Goal: Task Accomplishment & Management: Use online tool/utility

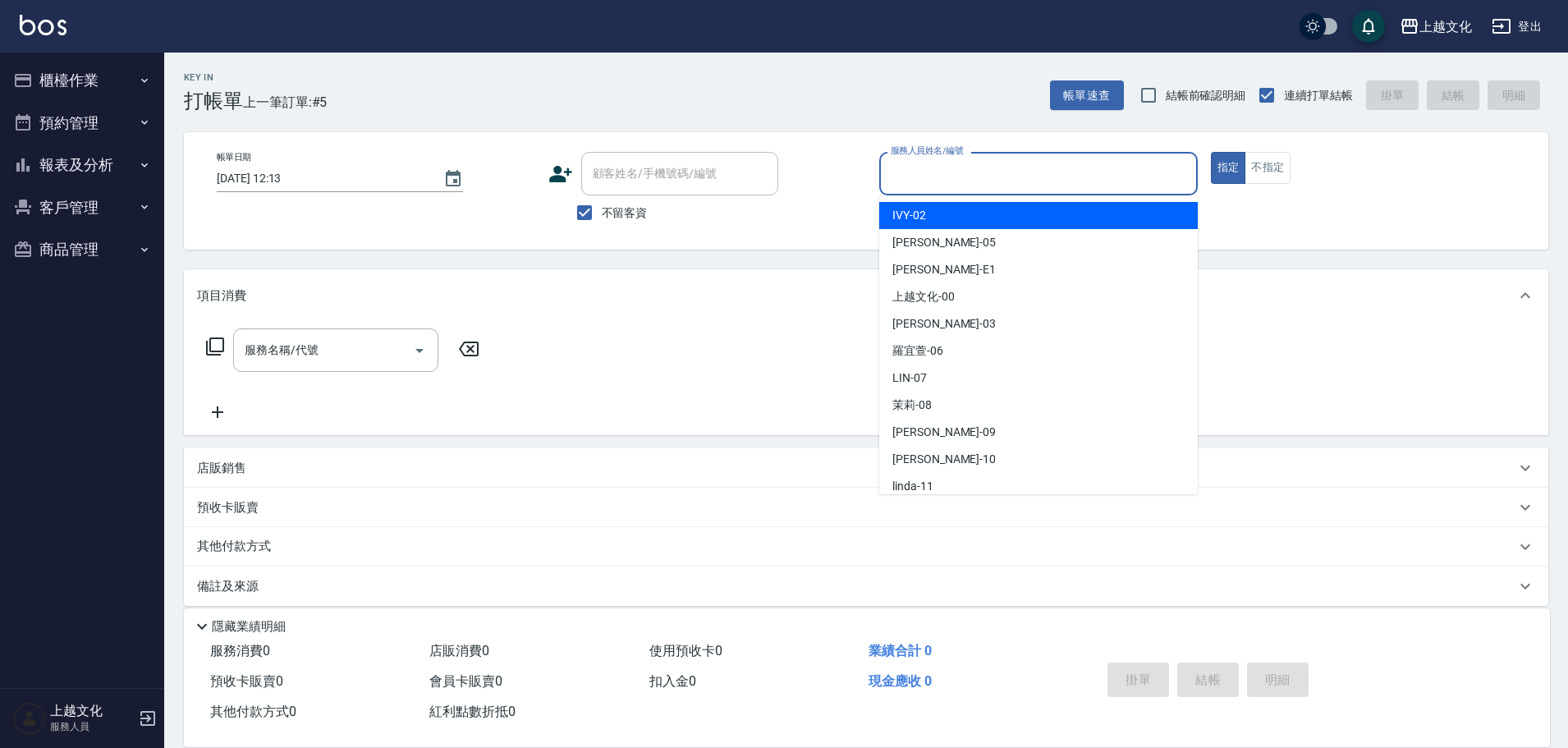
click at [947, 170] on input "服務人員姓名/編號" at bounding box center [1039, 174] width 304 height 29
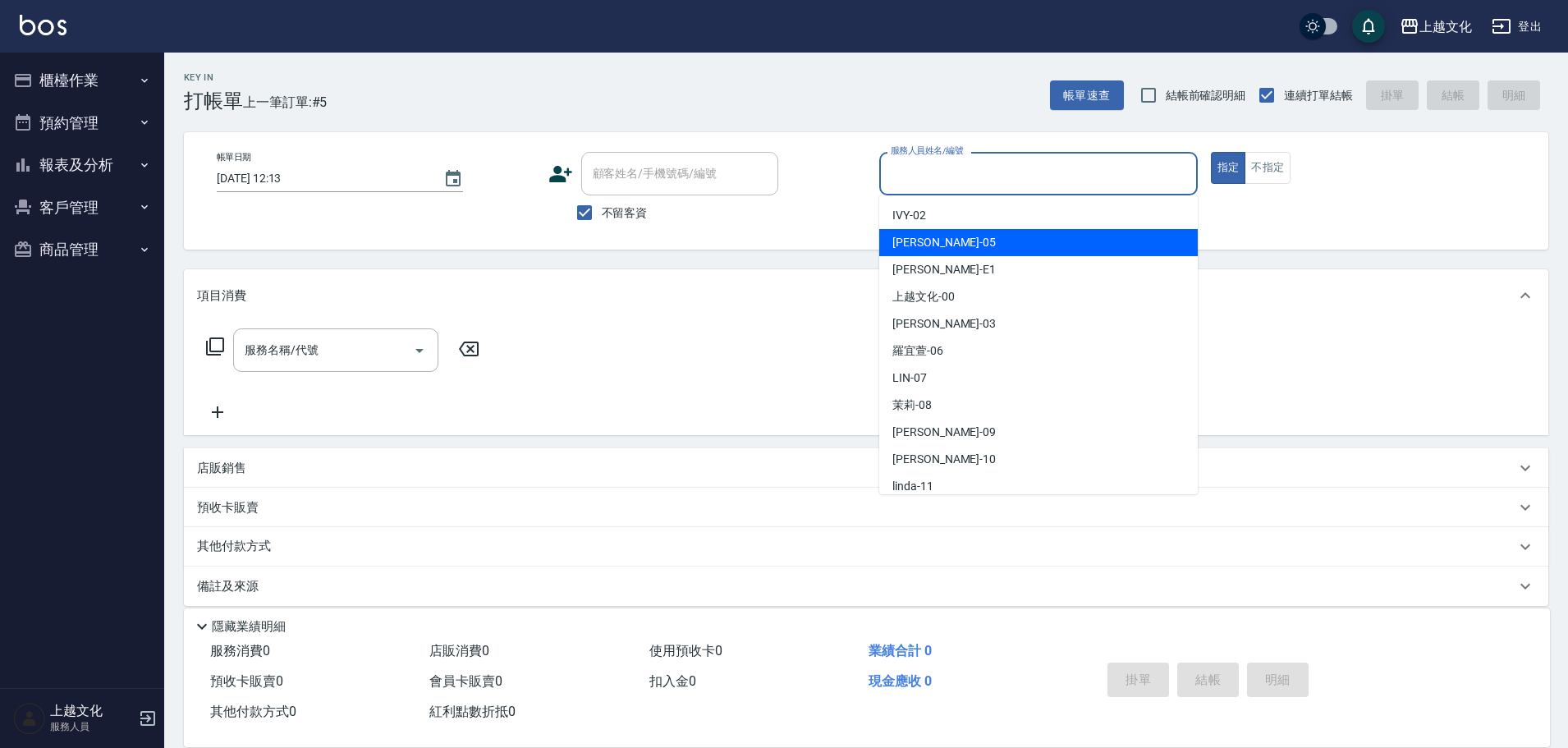
click at [947, 247] on div "[PERSON_NAME] -05" at bounding box center [1038, 242] width 318 height 27
type input "EMILY-05"
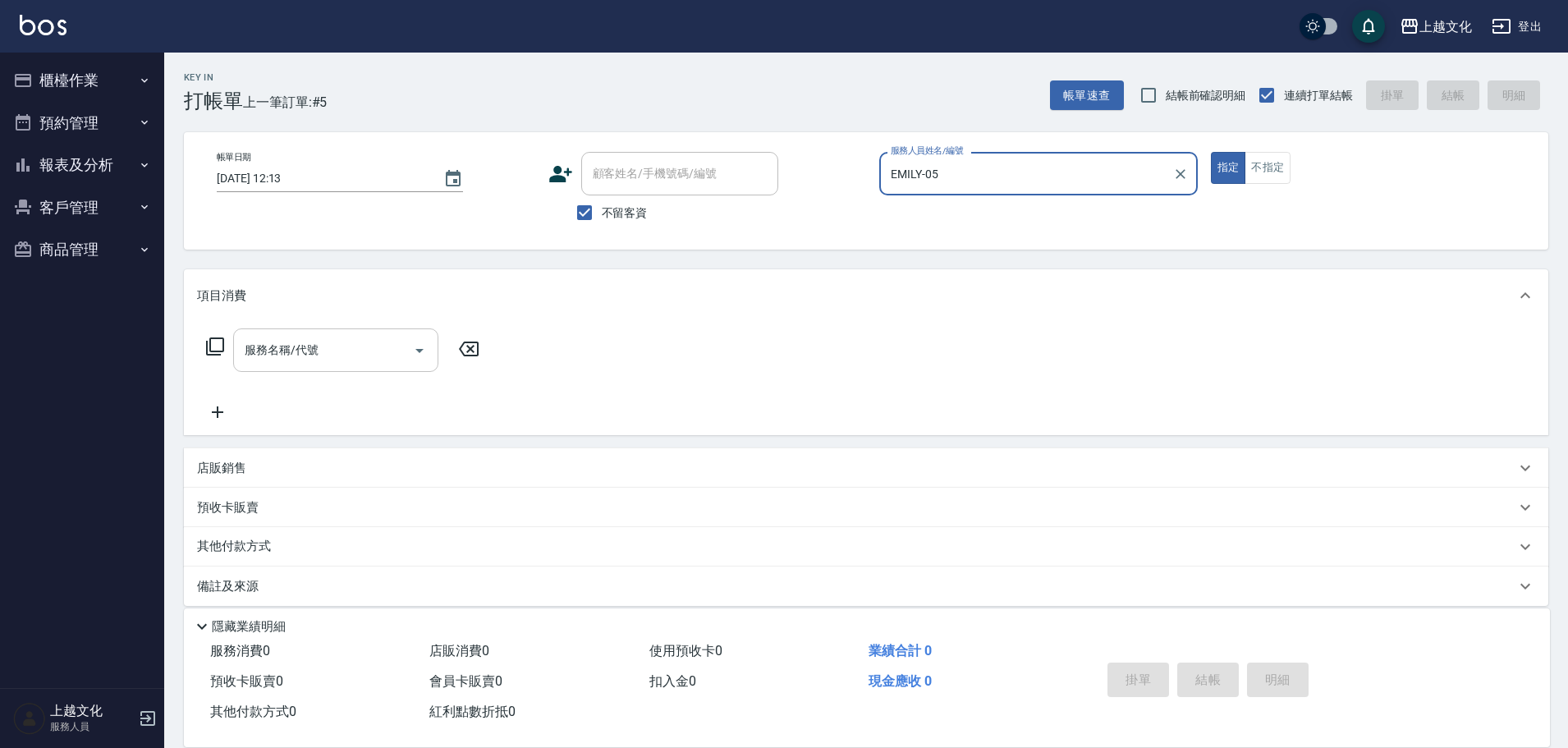
click at [347, 343] on input "服務名稱/代號" at bounding box center [323, 350] width 165 height 29
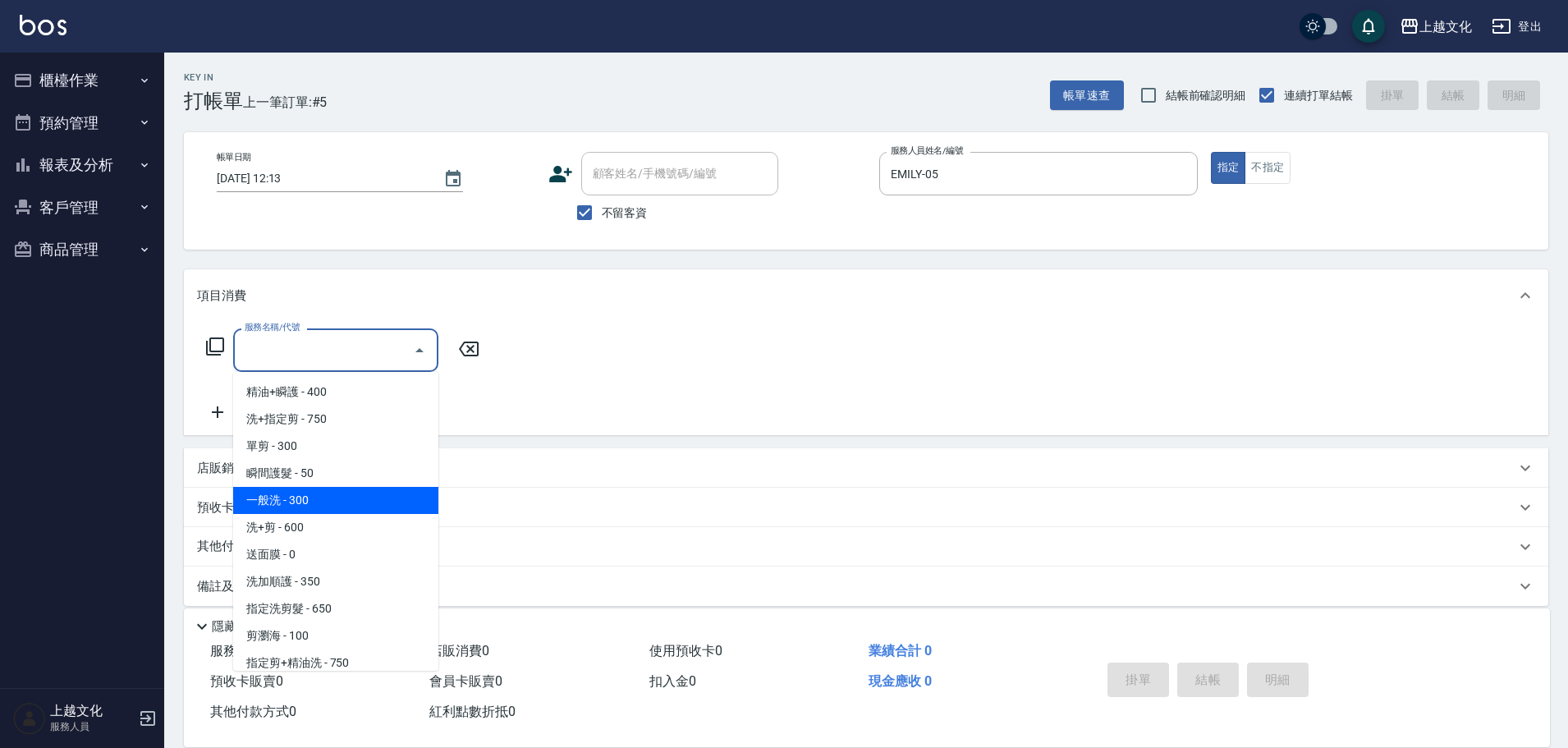
click at [315, 491] on span "一般洗 - 300" at bounding box center [335, 500] width 205 height 27
type input "一般洗(105)"
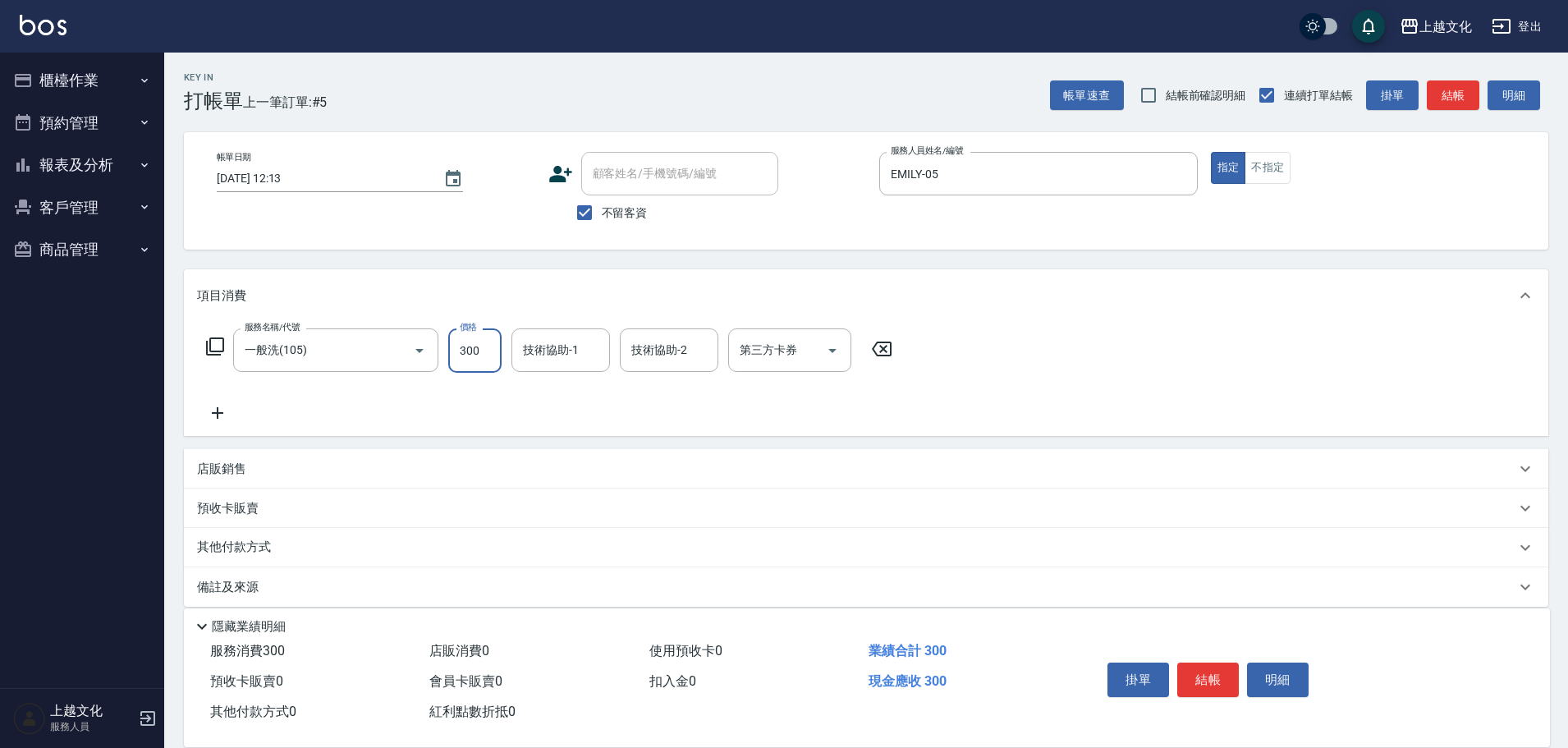
click at [460, 365] on input "300" at bounding box center [475, 350] width 53 height 44
type input "400"
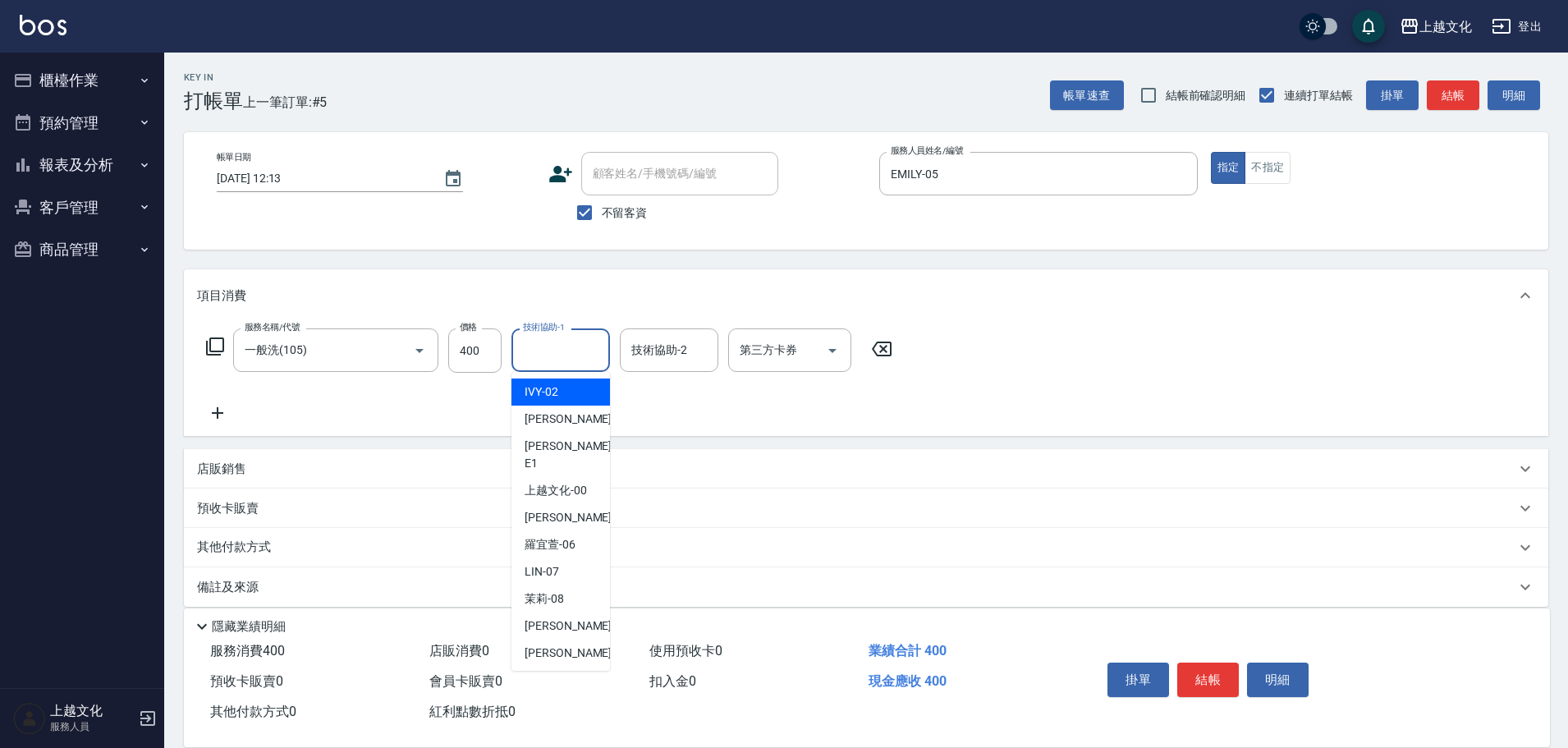
click at [563, 355] on input "技術協助-1" at bounding box center [560, 350] width 84 height 29
click at [572, 536] on span "[PERSON_NAME]-06" at bounding box center [550, 545] width 51 height 17
type input "[PERSON_NAME]-06"
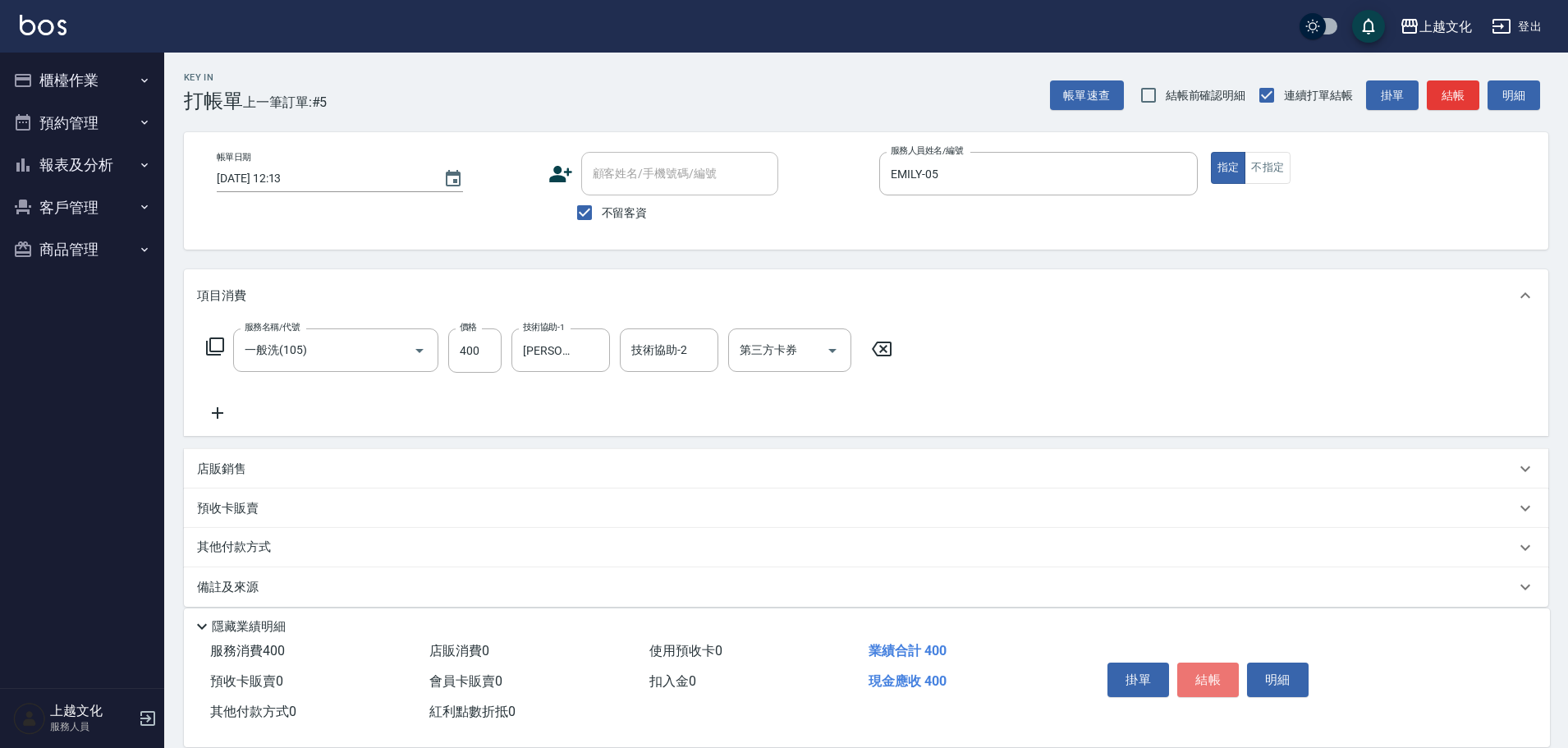
click at [1190, 670] on button "結帳" at bounding box center [1207, 679] width 62 height 35
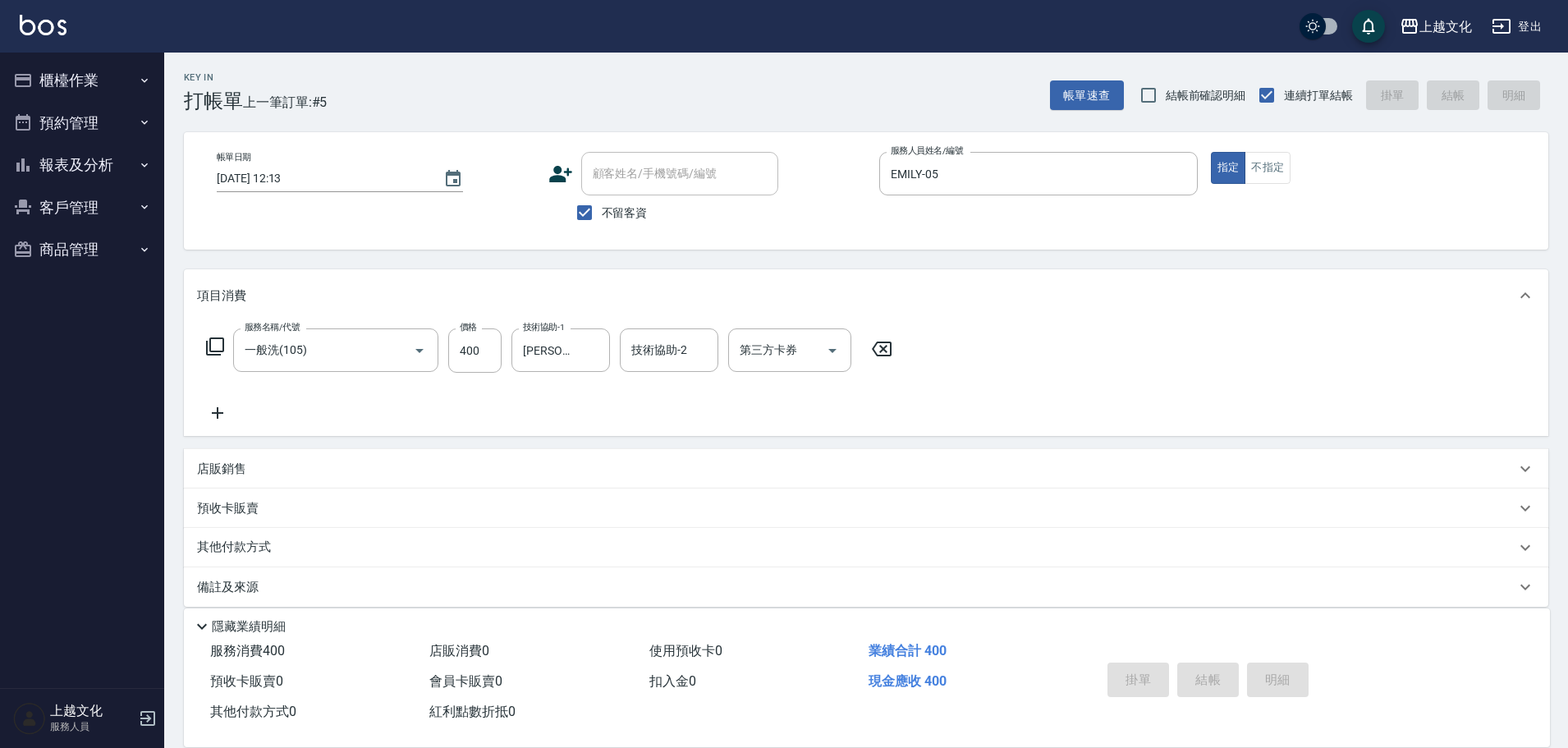
type input "[DATE] 13:50"
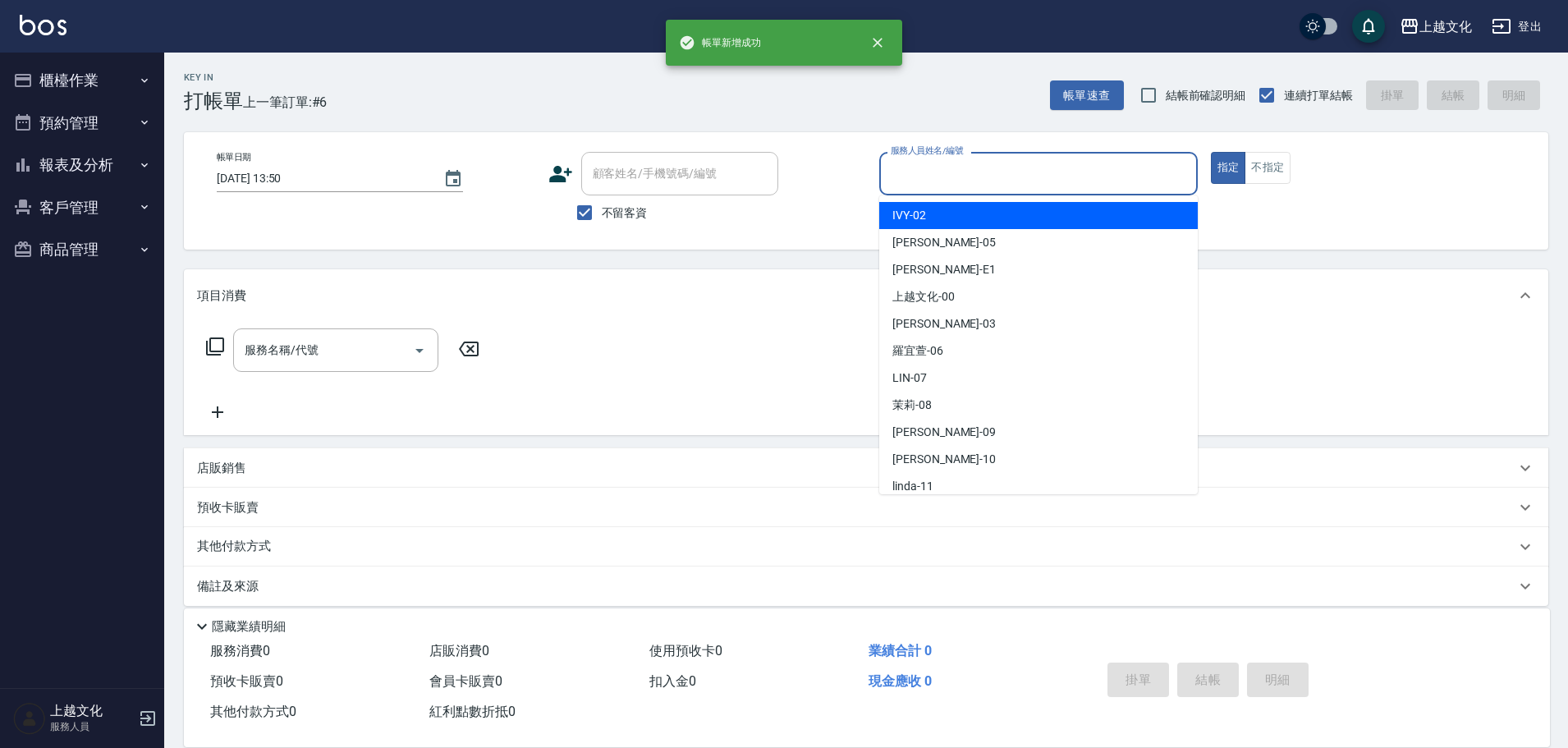
drag, startPoint x: 998, startPoint y: 173, endPoint x: 948, endPoint y: 268, distance: 107.4
click at [998, 179] on input "服務人員姓名/編號" at bounding box center [1039, 174] width 304 height 29
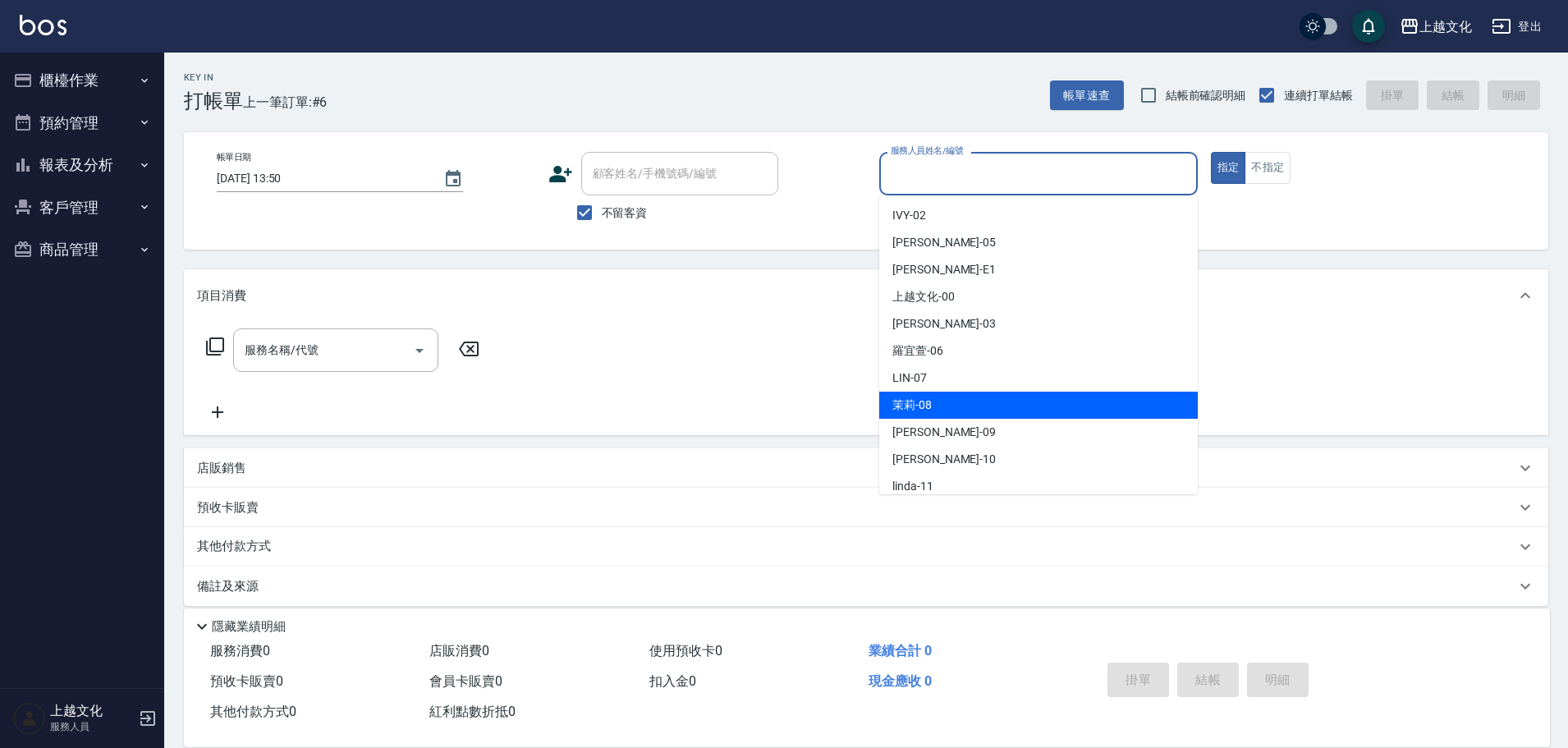
drag, startPoint x: 936, startPoint y: 395, endPoint x: 877, endPoint y: 389, distance: 59.3
click at [936, 396] on div "茉莉 -08" at bounding box center [1038, 405] width 318 height 27
type input "茉莉-08"
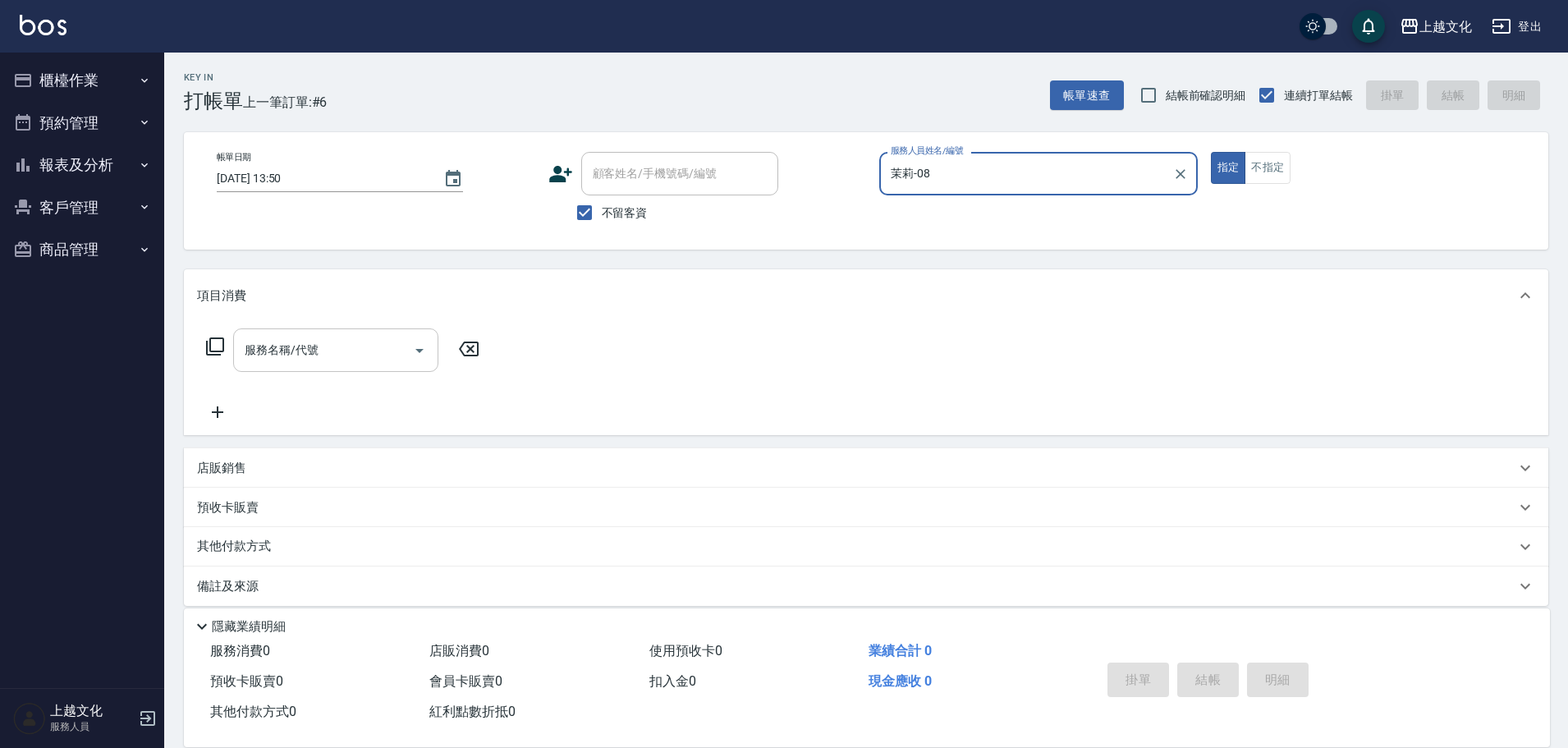
click at [351, 355] on input "服務名稱/代號" at bounding box center [323, 350] width 165 height 29
click at [351, 360] on input "服務名稱/代號" at bounding box center [323, 350] width 165 height 29
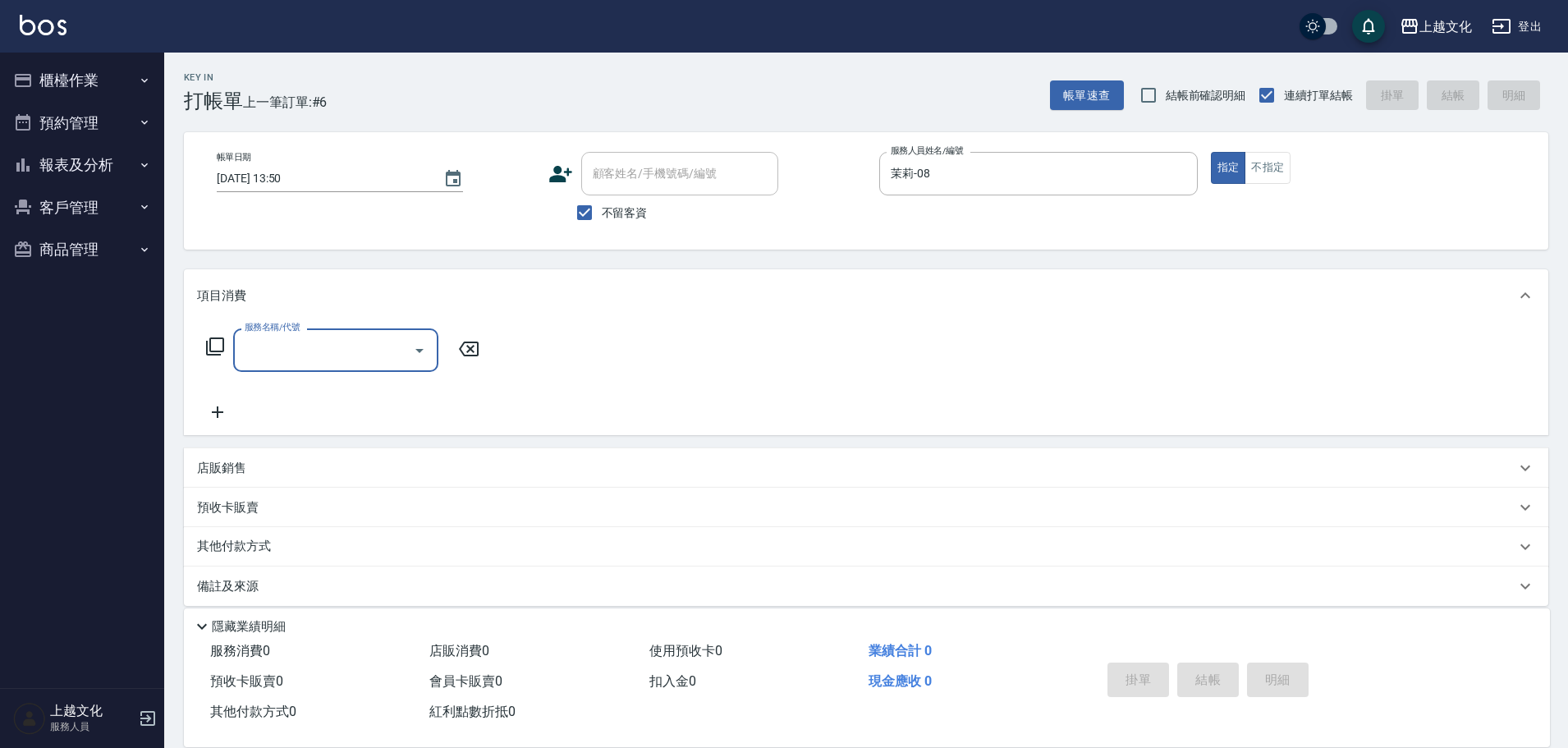
click at [325, 357] on input "服務名稱/代號" at bounding box center [323, 350] width 165 height 29
click at [325, 361] on input "服務名稱/代號" at bounding box center [323, 350] width 165 height 29
click at [328, 338] on input "服務名稱/代號" at bounding box center [323, 350] width 165 height 29
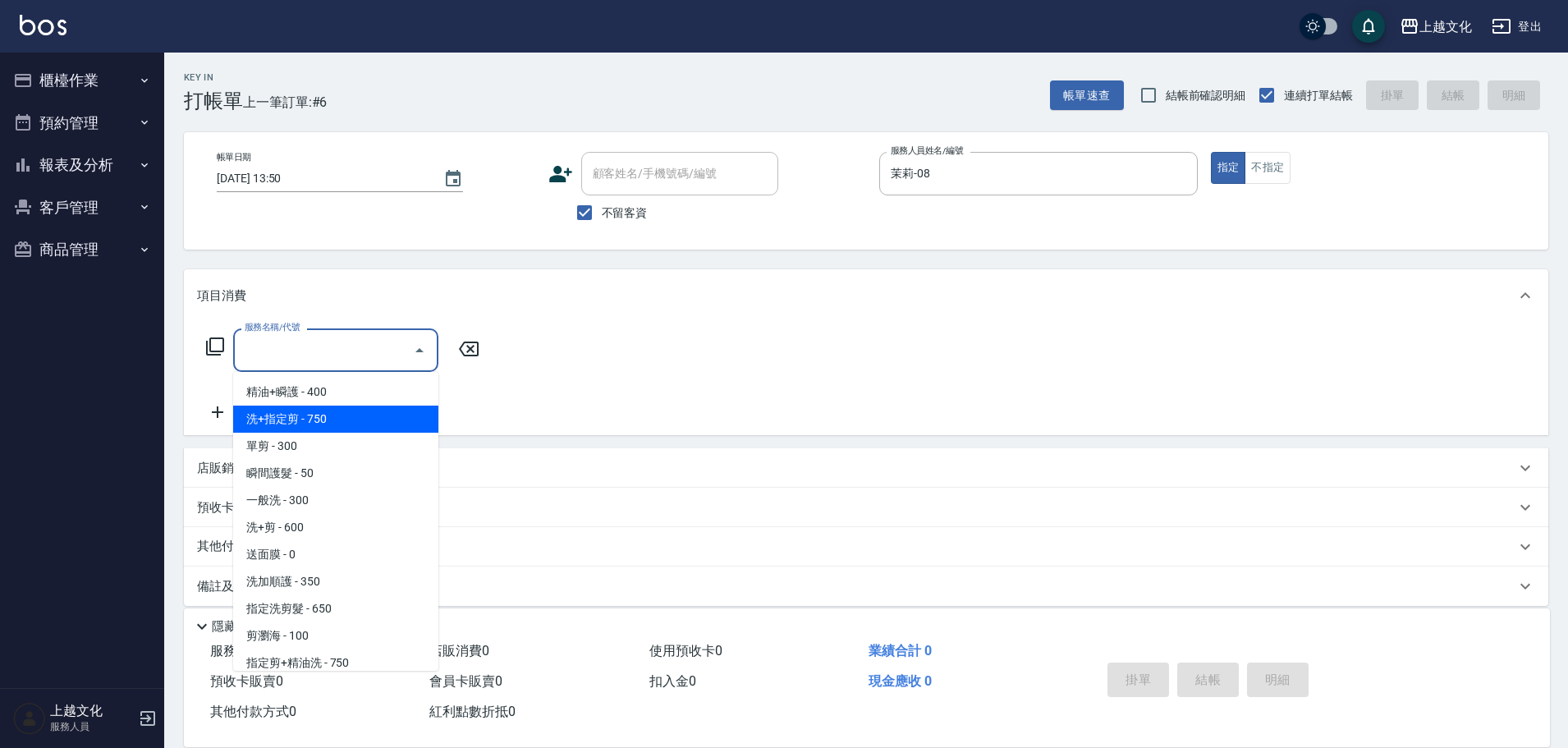
drag, startPoint x: 317, startPoint y: 413, endPoint x: 333, endPoint y: 412, distance: 16.0
click at [319, 410] on span "洗+指定剪 - 750" at bounding box center [335, 419] width 205 height 27
type input "洗+指定剪(102)"
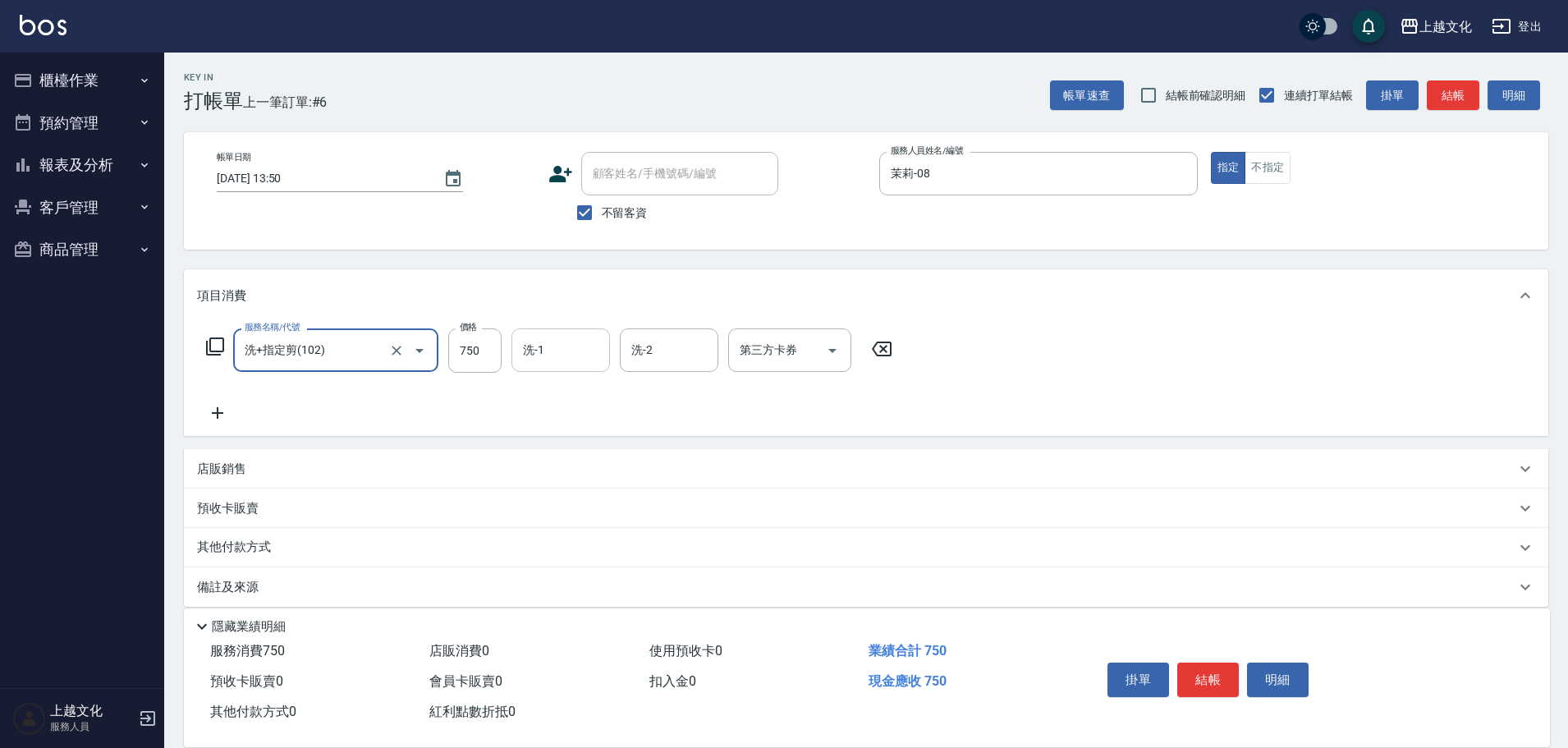
click at [534, 352] on input "洗-1" at bounding box center [560, 350] width 84 height 29
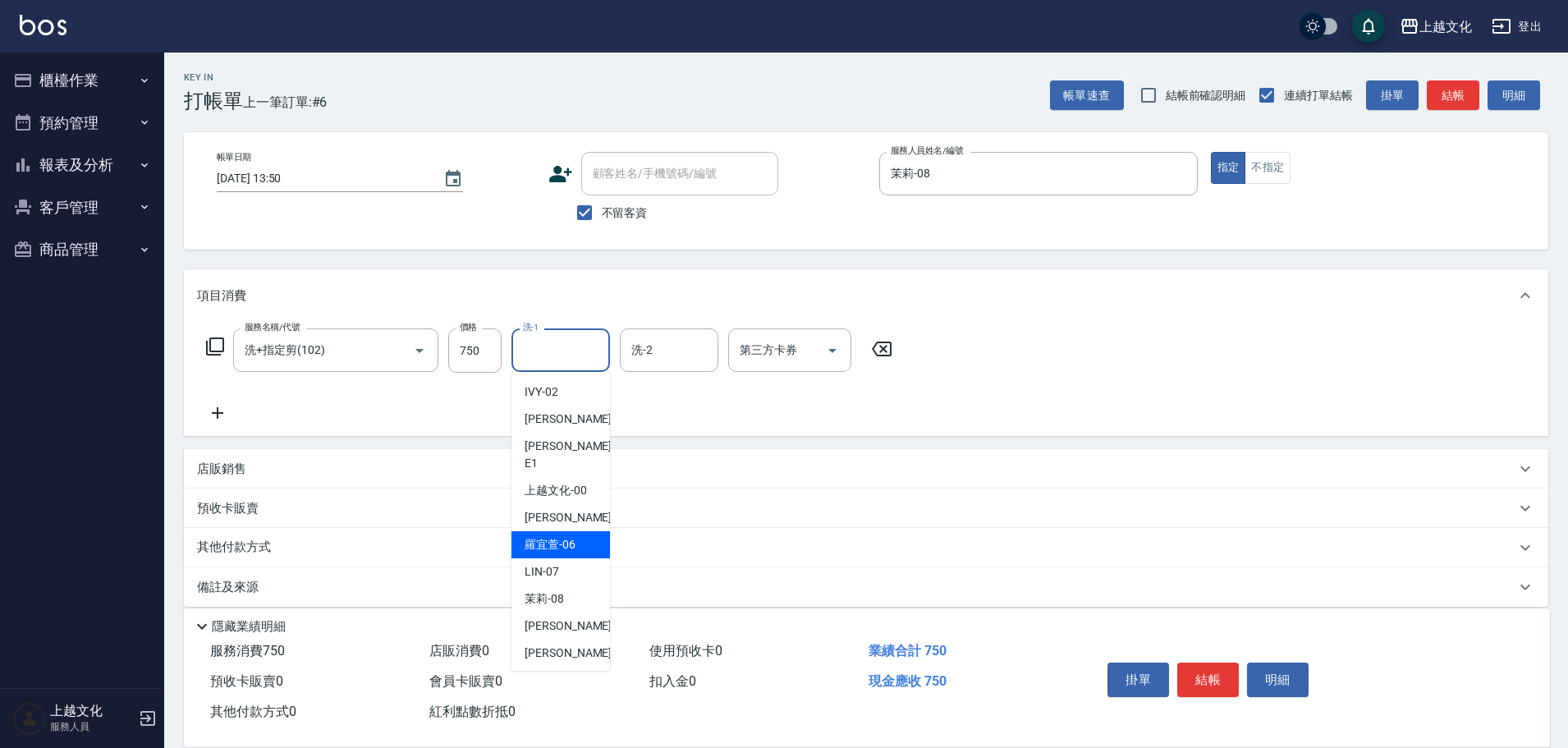
click at [578, 531] on div "[PERSON_NAME]-06" at bounding box center [561, 545] width 99 height 27
type input "[PERSON_NAME]-06"
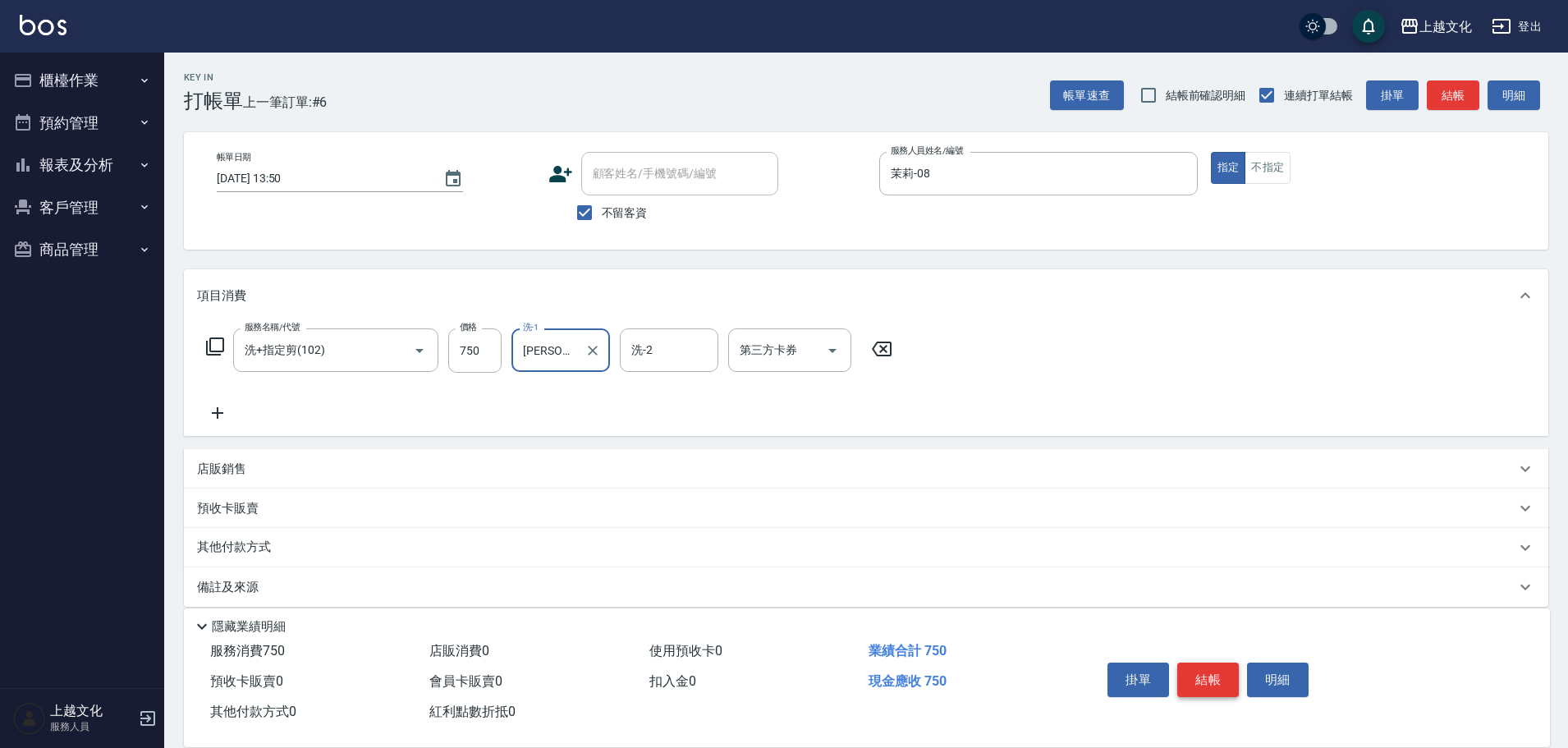
click at [1218, 679] on button "結帳" at bounding box center [1207, 679] width 62 height 35
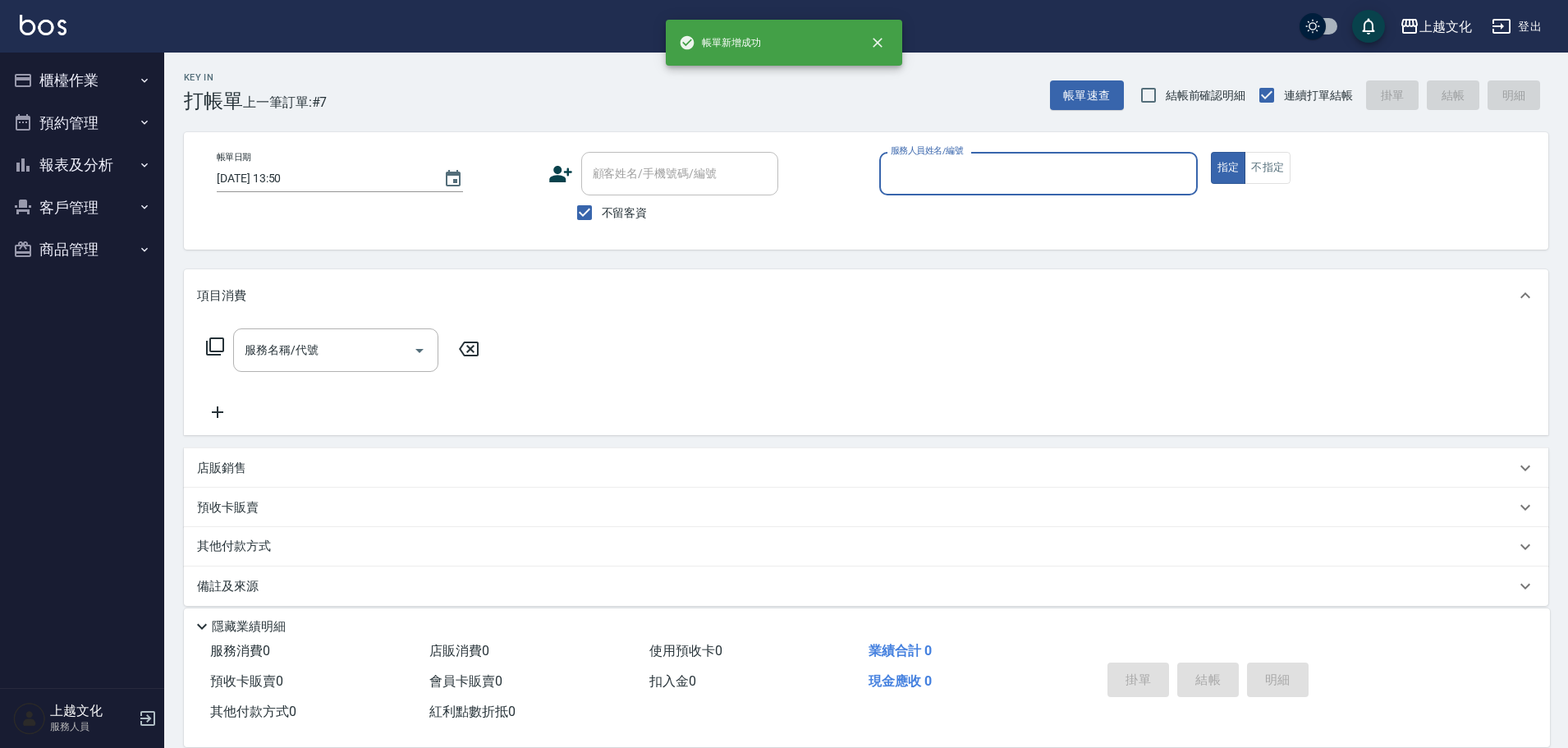
click at [1008, 165] on input "服務人員姓名/編號" at bounding box center [1039, 174] width 304 height 29
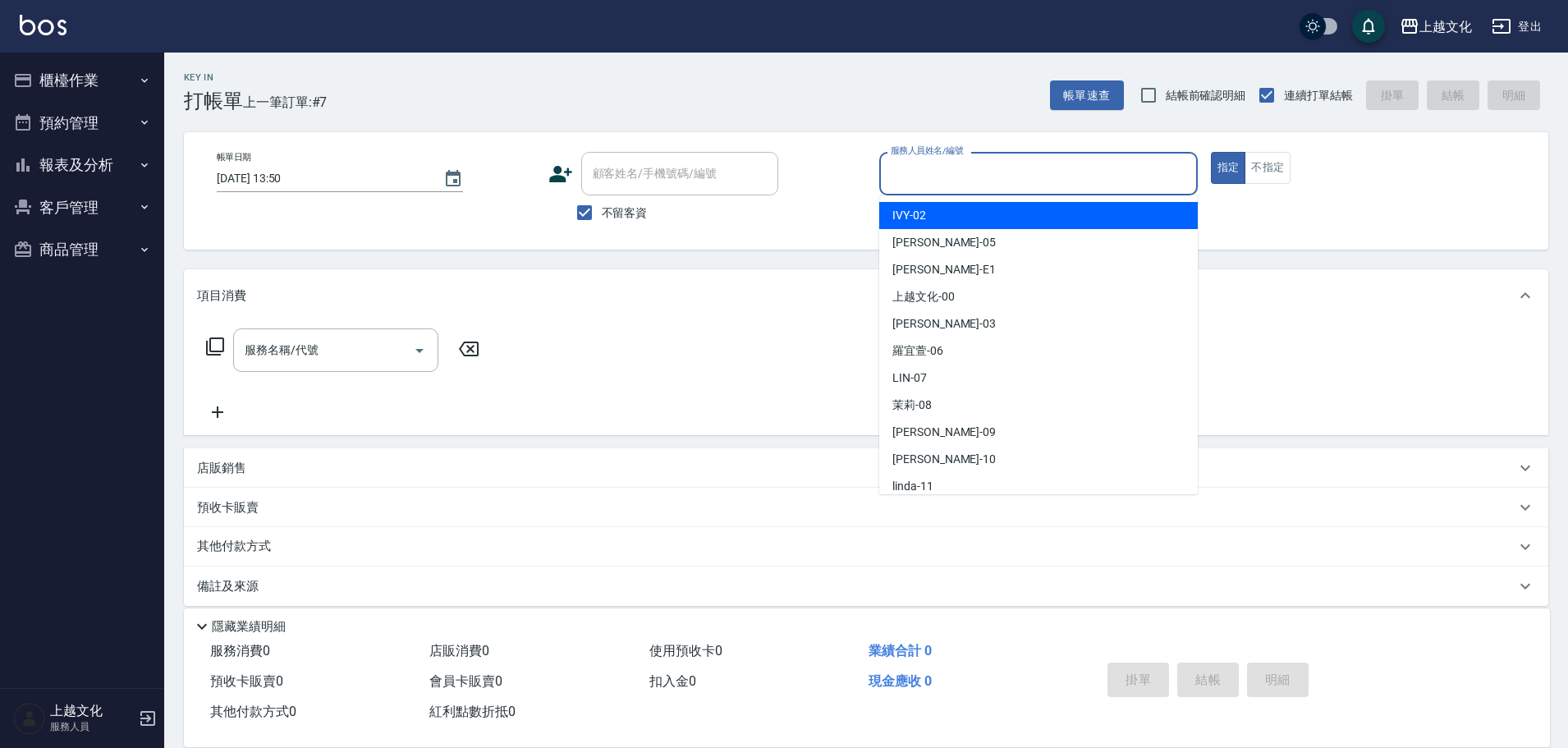
click at [939, 222] on div "IVY -02" at bounding box center [1038, 215] width 318 height 27
type input "IVY-02"
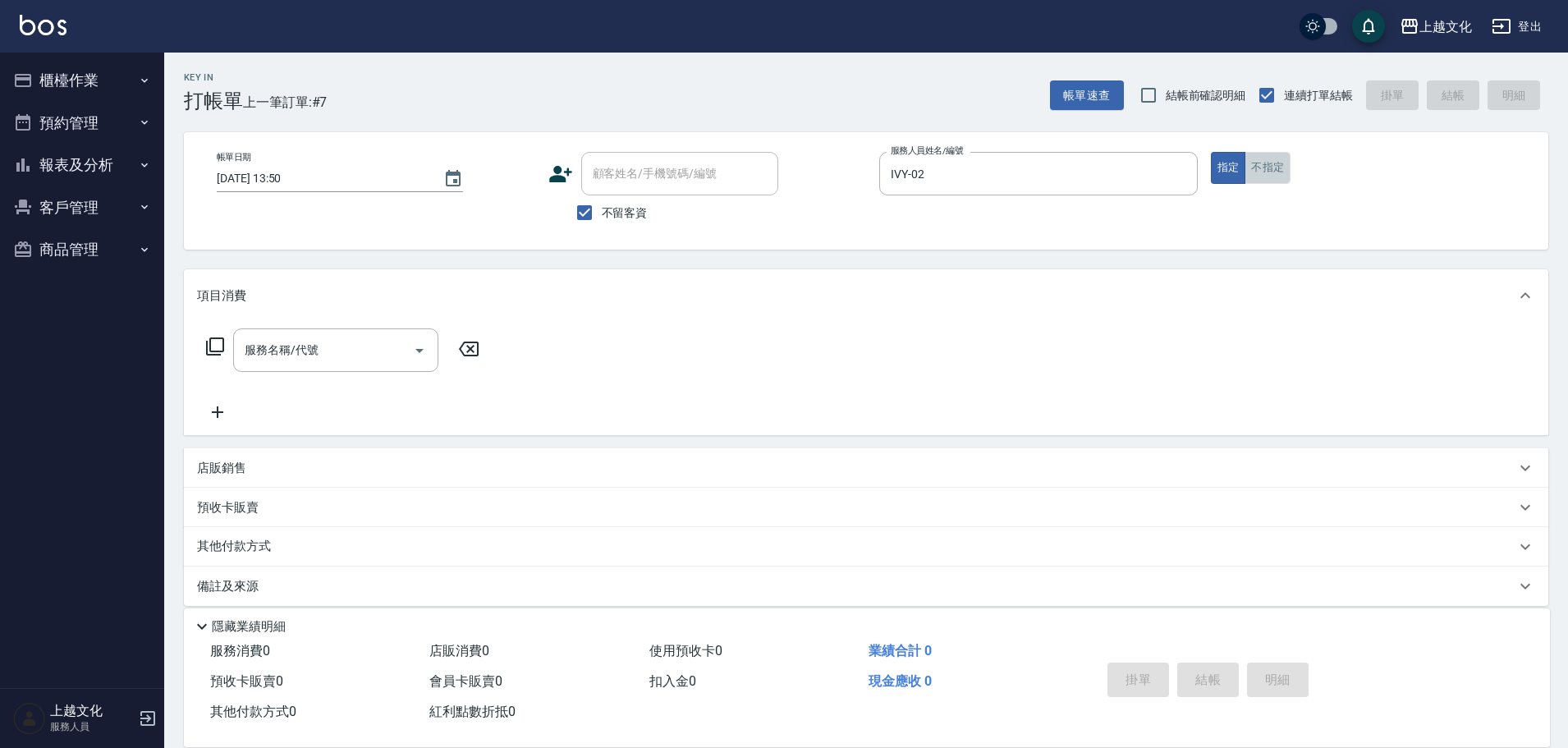
drag, startPoint x: 1265, startPoint y: 171, endPoint x: 975, endPoint y: 146, distance: 291.1
click at [1263, 168] on button "不指定" at bounding box center [1267, 168] width 46 height 32
click at [217, 339] on icon at bounding box center [214, 346] width 19 height 19
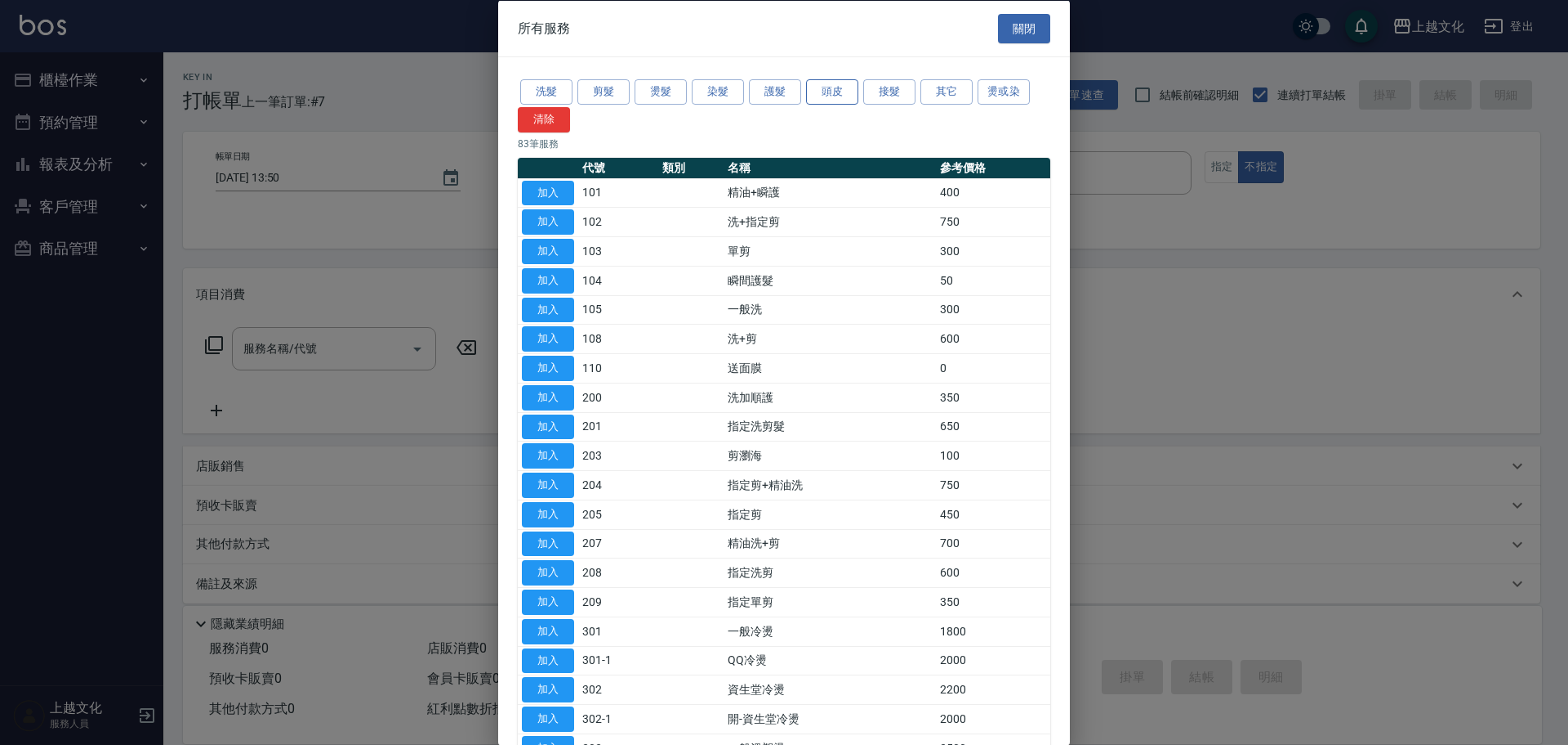
click at [818, 92] on button "頭皮" at bounding box center [832, 92] width 52 height 25
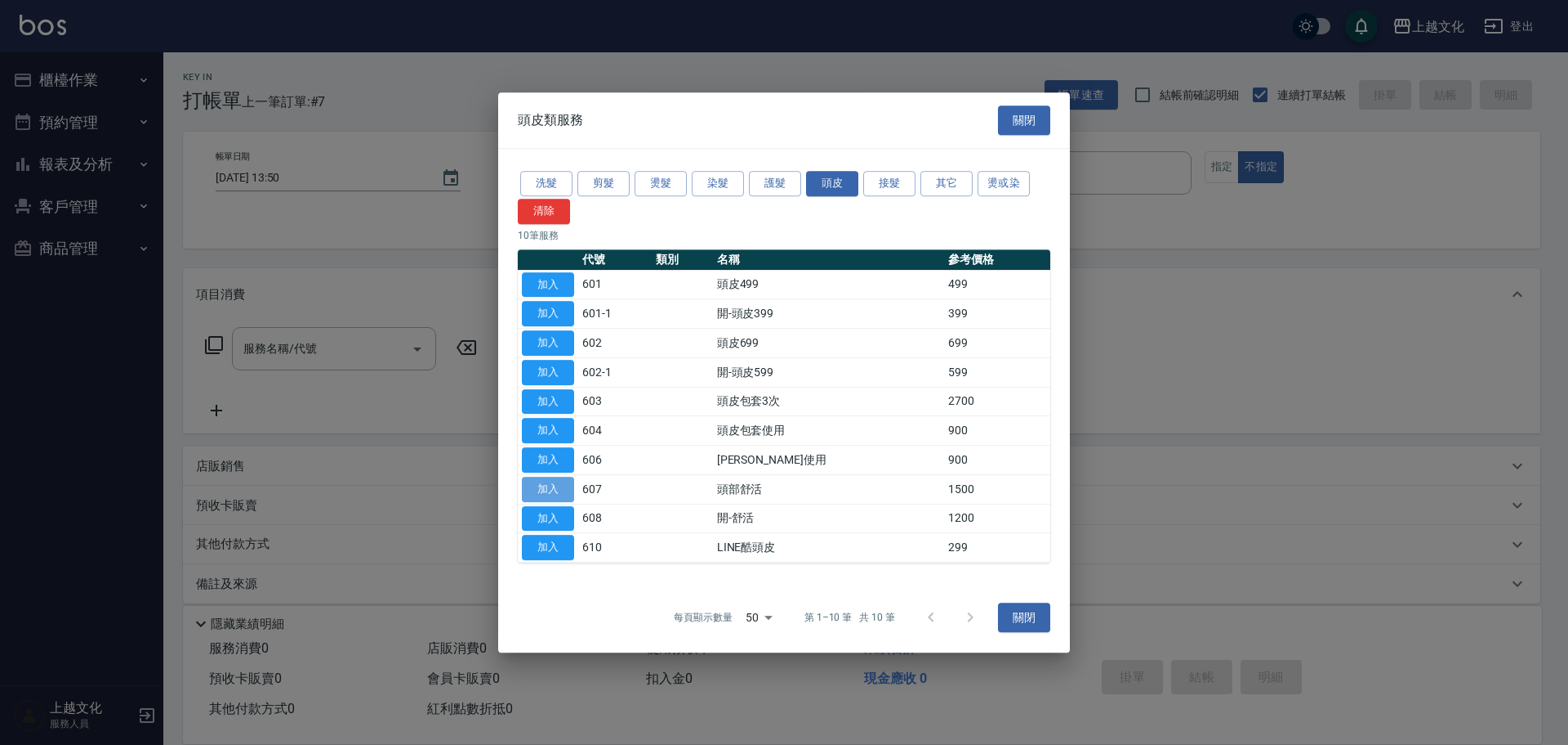
click at [525, 494] on button "加入" at bounding box center [548, 489] width 52 height 25
type input "頭部舒活(607)"
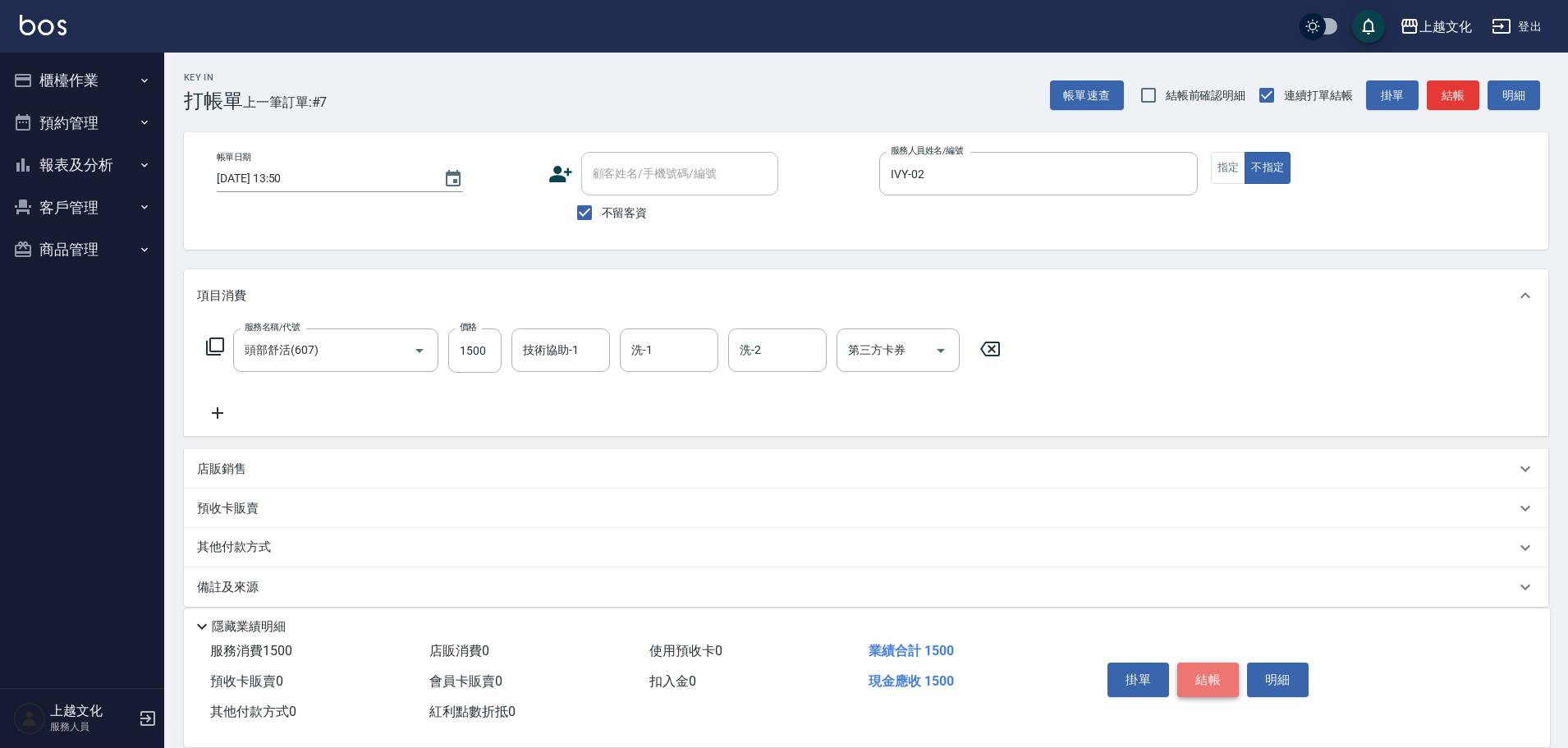
click at [1213, 680] on button "結帳" at bounding box center [1207, 679] width 62 height 35
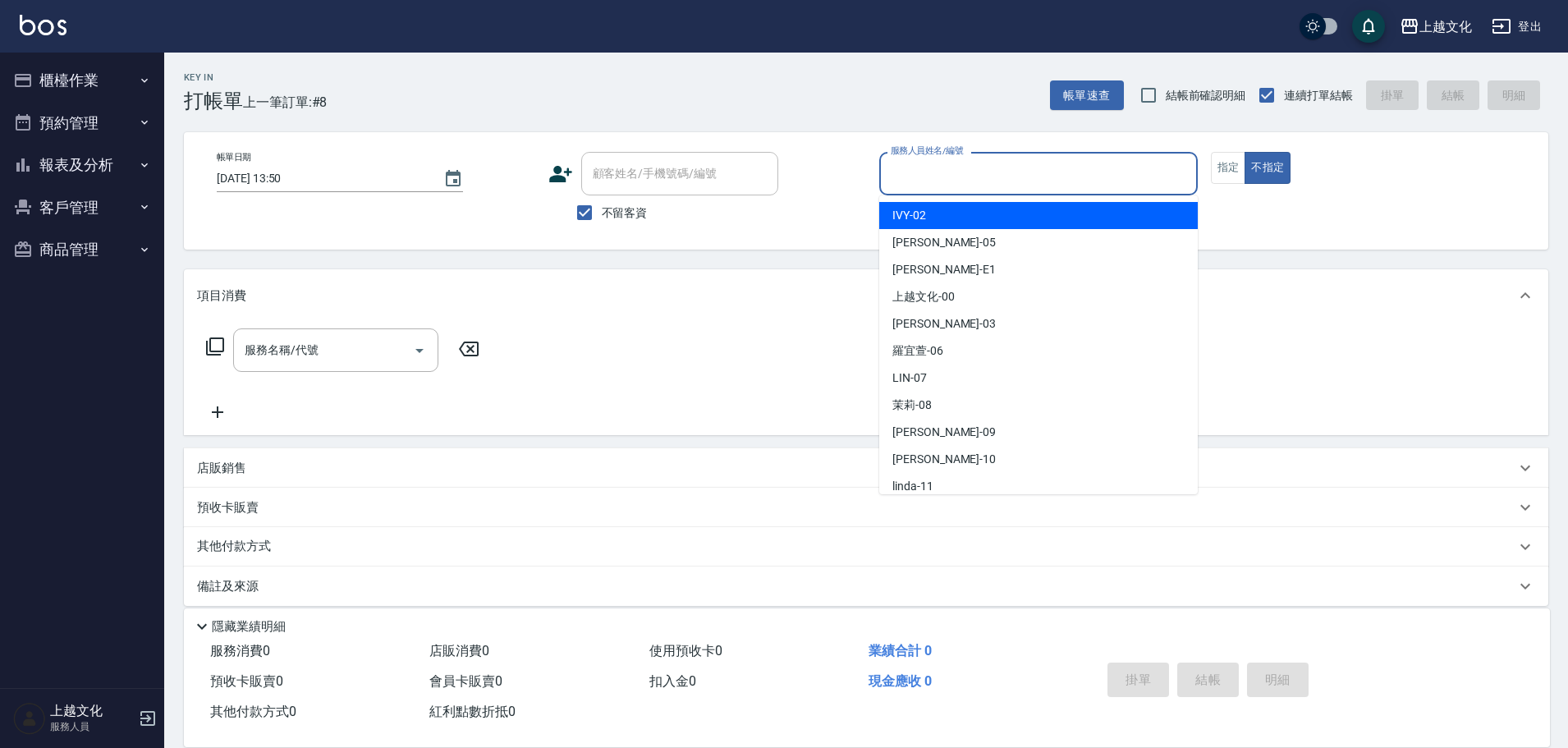
click at [974, 179] on input "服務人員姓名/編號" at bounding box center [1039, 174] width 304 height 29
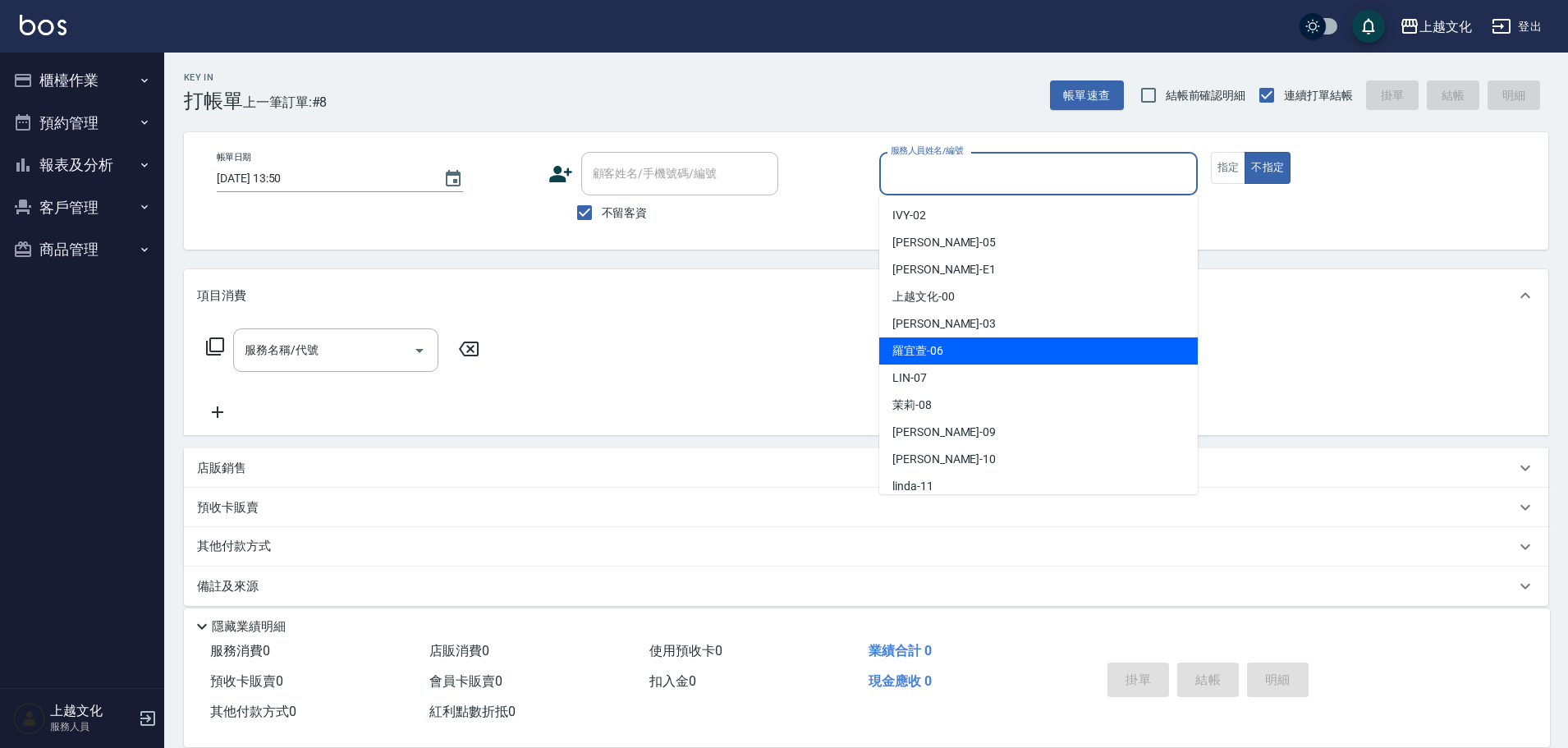
click at [985, 341] on div "[PERSON_NAME]-06" at bounding box center [1038, 351] width 318 height 27
click at [985, 341] on div "服務名稱/代號 服務名稱/代號" at bounding box center [866, 378] width 1365 height 113
type input "[PERSON_NAME]-06"
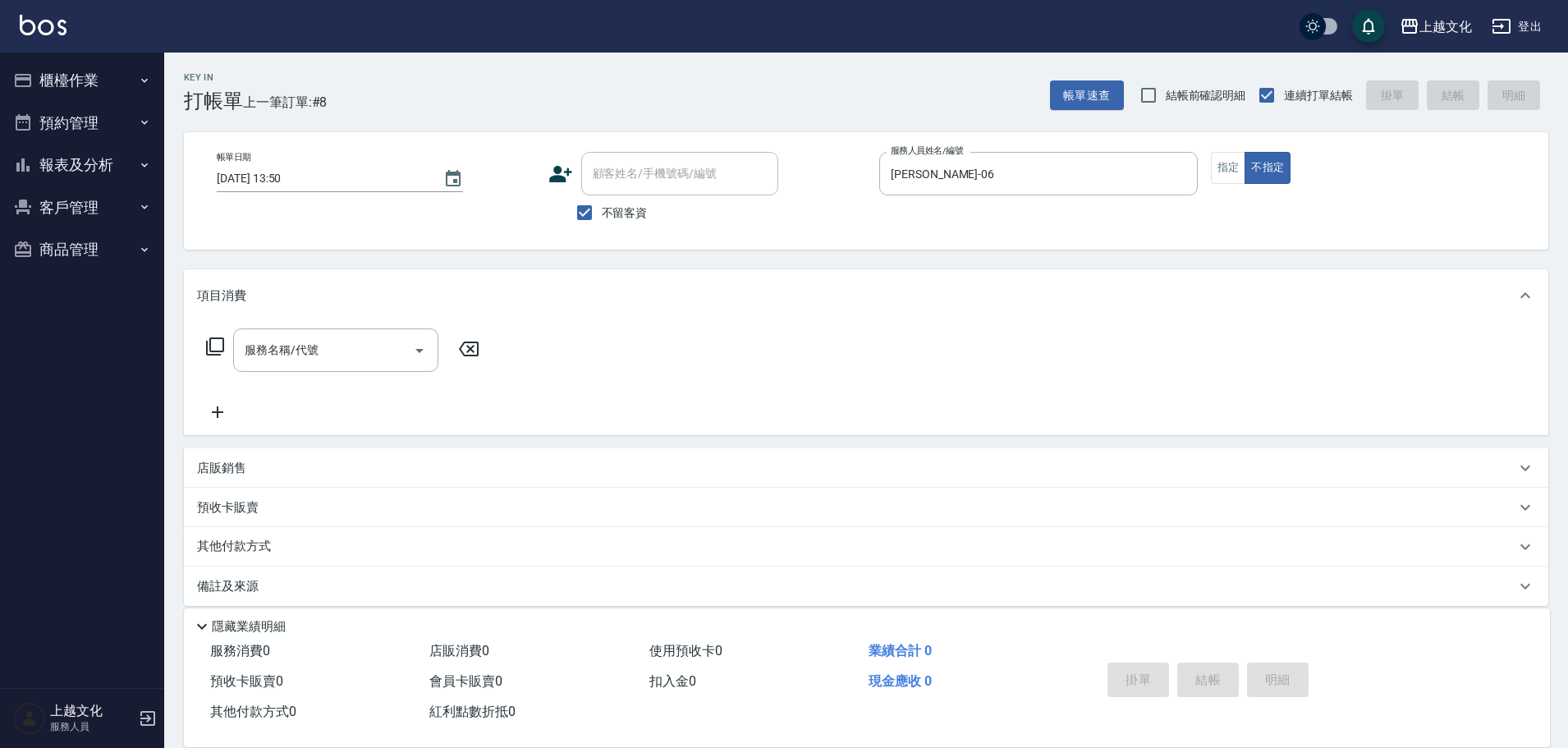
click at [213, 350] on icon at bounding box center [214, 346] width 19 height 19
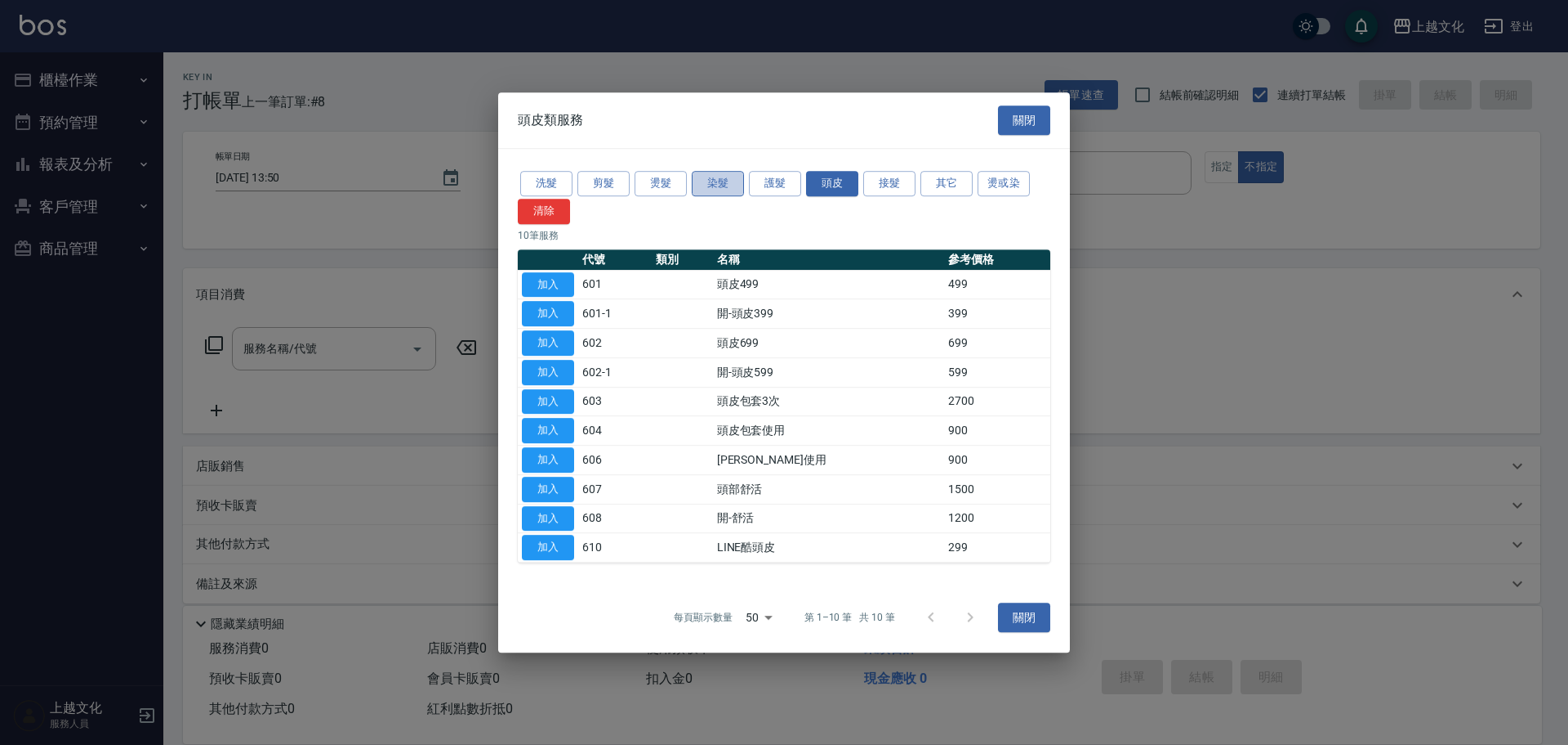
click at [712, 183] on button "染髮" at bounding box center [718, 183] width 52 height 25
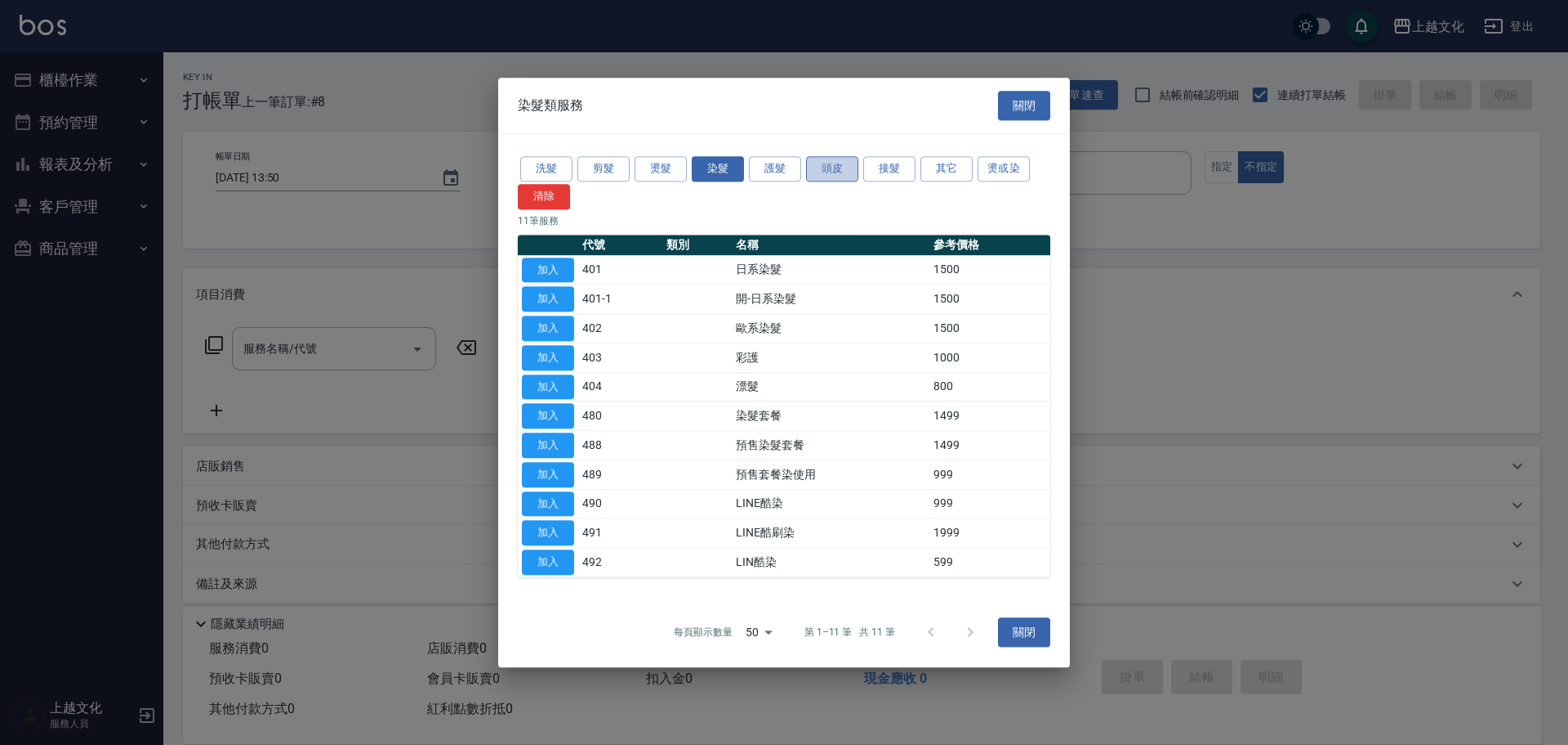
click at [838, 171] on button "頭皮" at bounding box center [832, 169] width 52 height 25
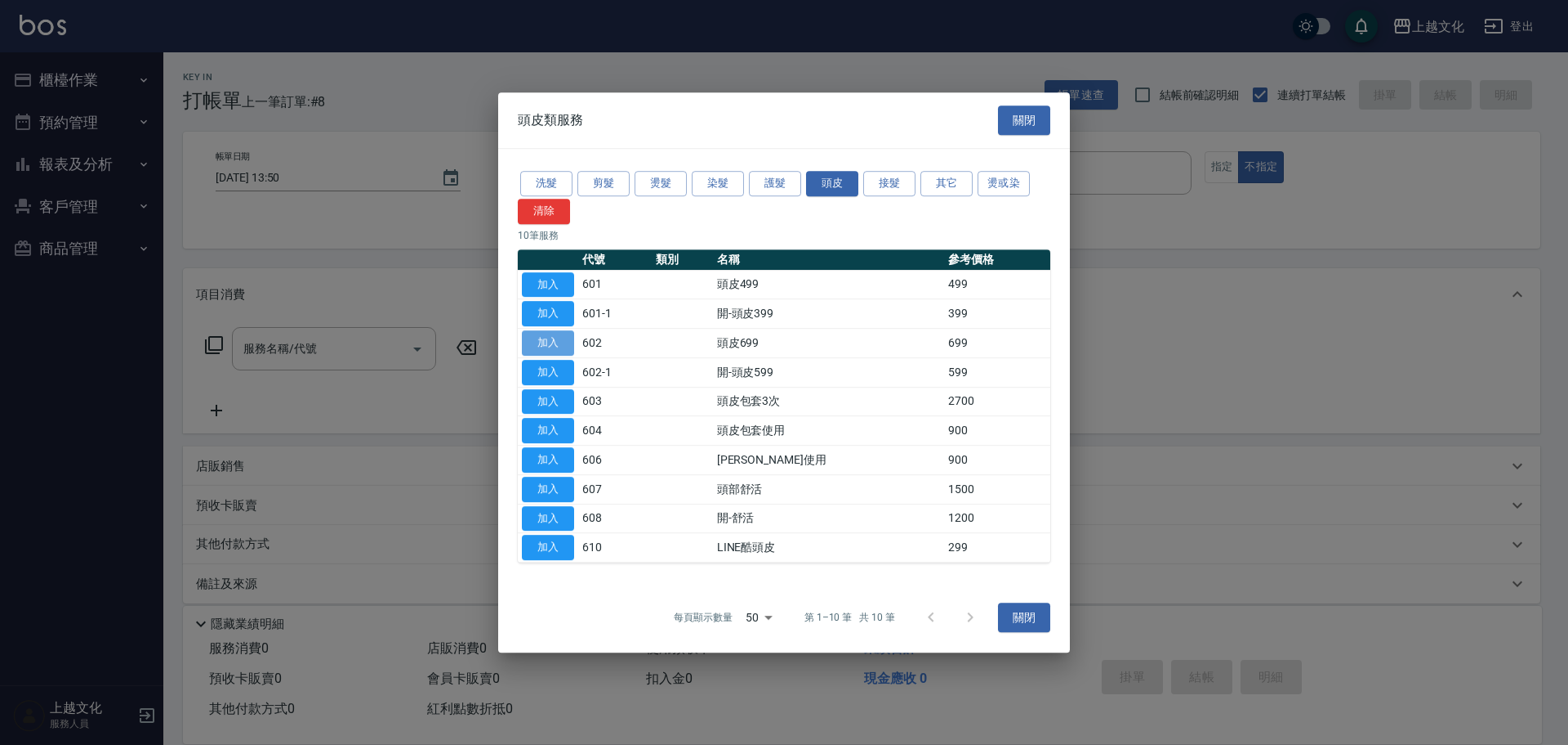
click at [535, 345] on button "加入" at bounding box center [548, 343] width 52 height 25
type input "頭皮699(602)"
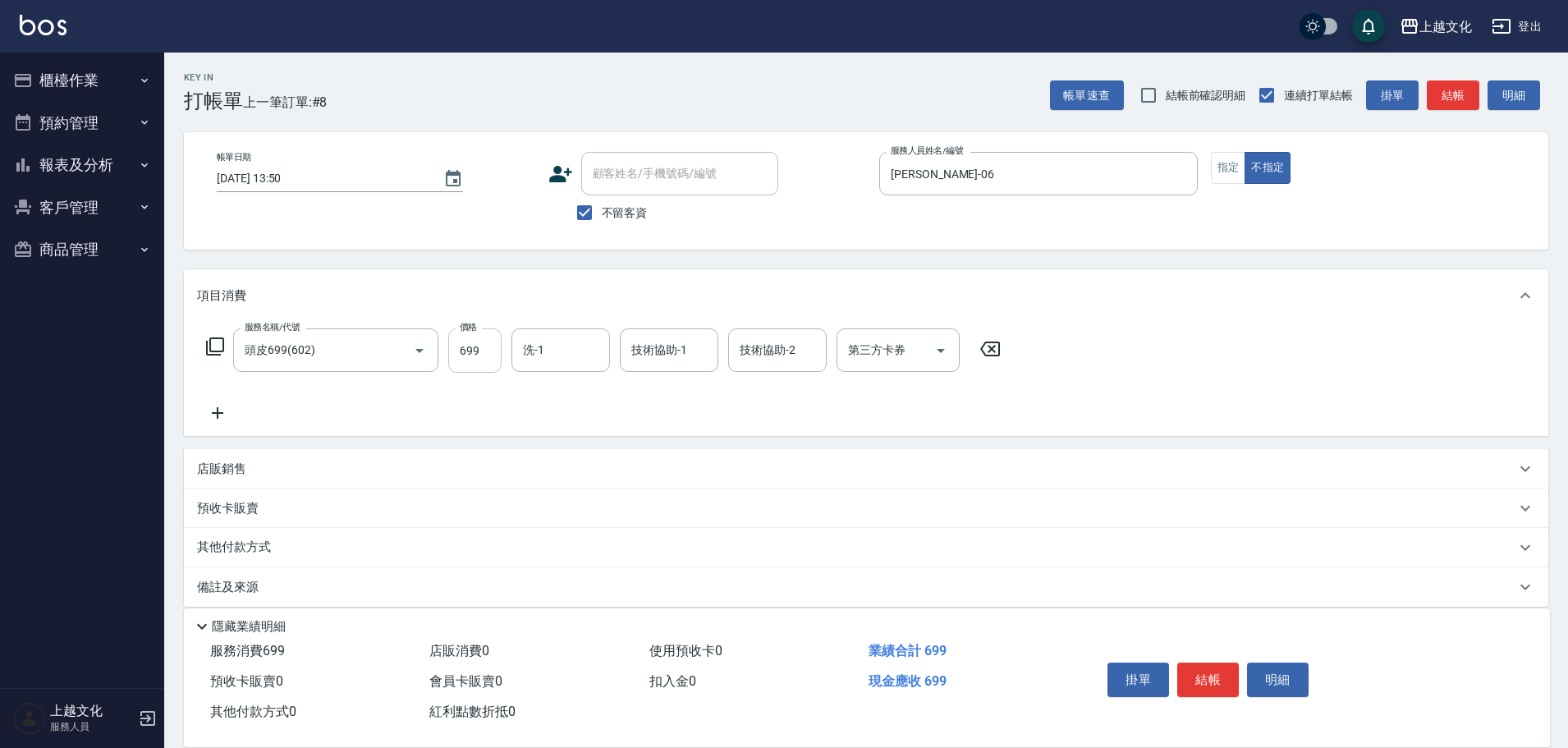
click at [461, 353] on input "699" at bounding box center [475, 350] width 53 height 44
click at [461, 354] on input "699" at bounding box center [475, 350] width 53 height 44
click at [464, 355] on input "699" at bounding box center [475, 350] width 53 height 44
type input "999"
click at [1209, 666] on button "結帳" at bounding box center [1207, 679] width 62 height 35
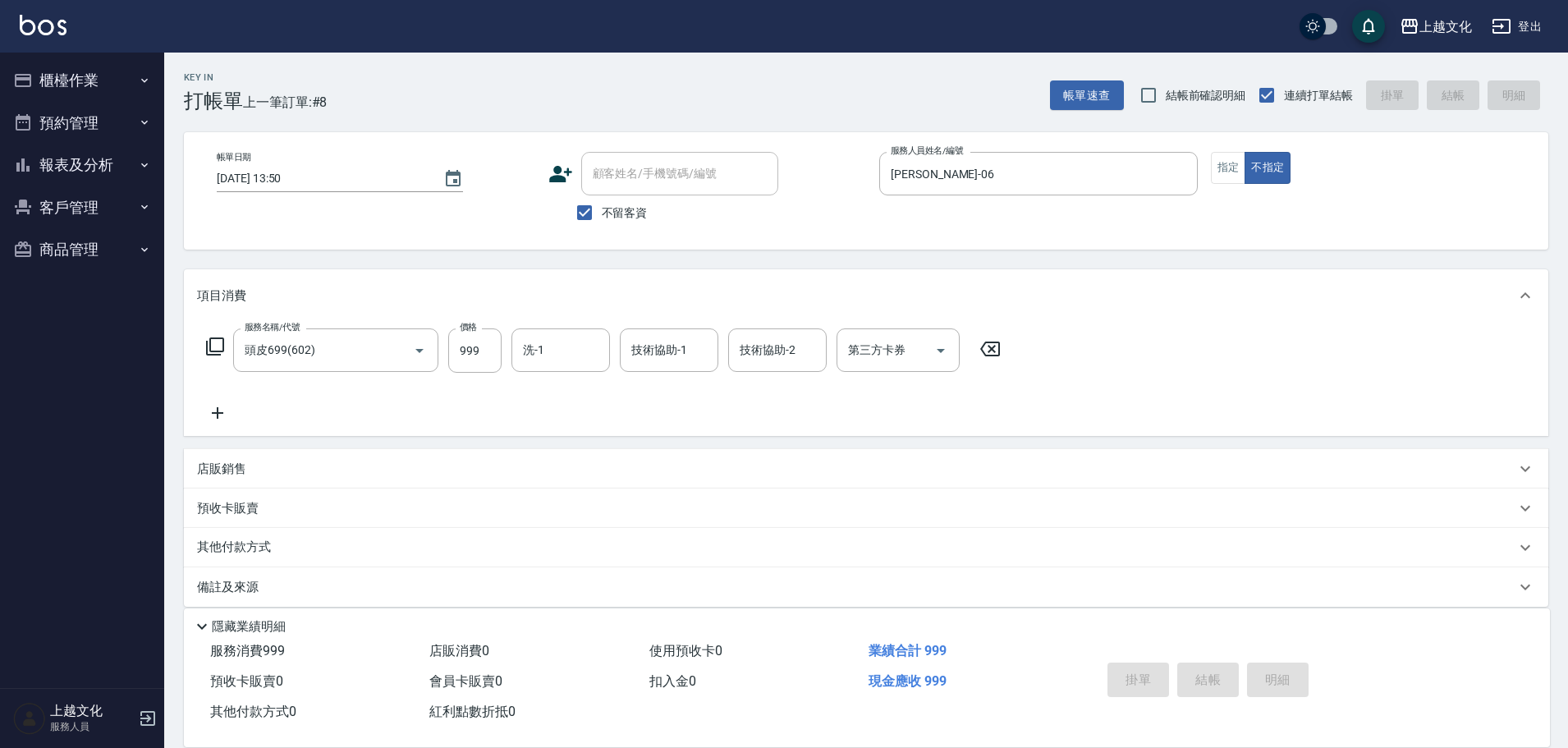
type input "[DATE] 14:04"
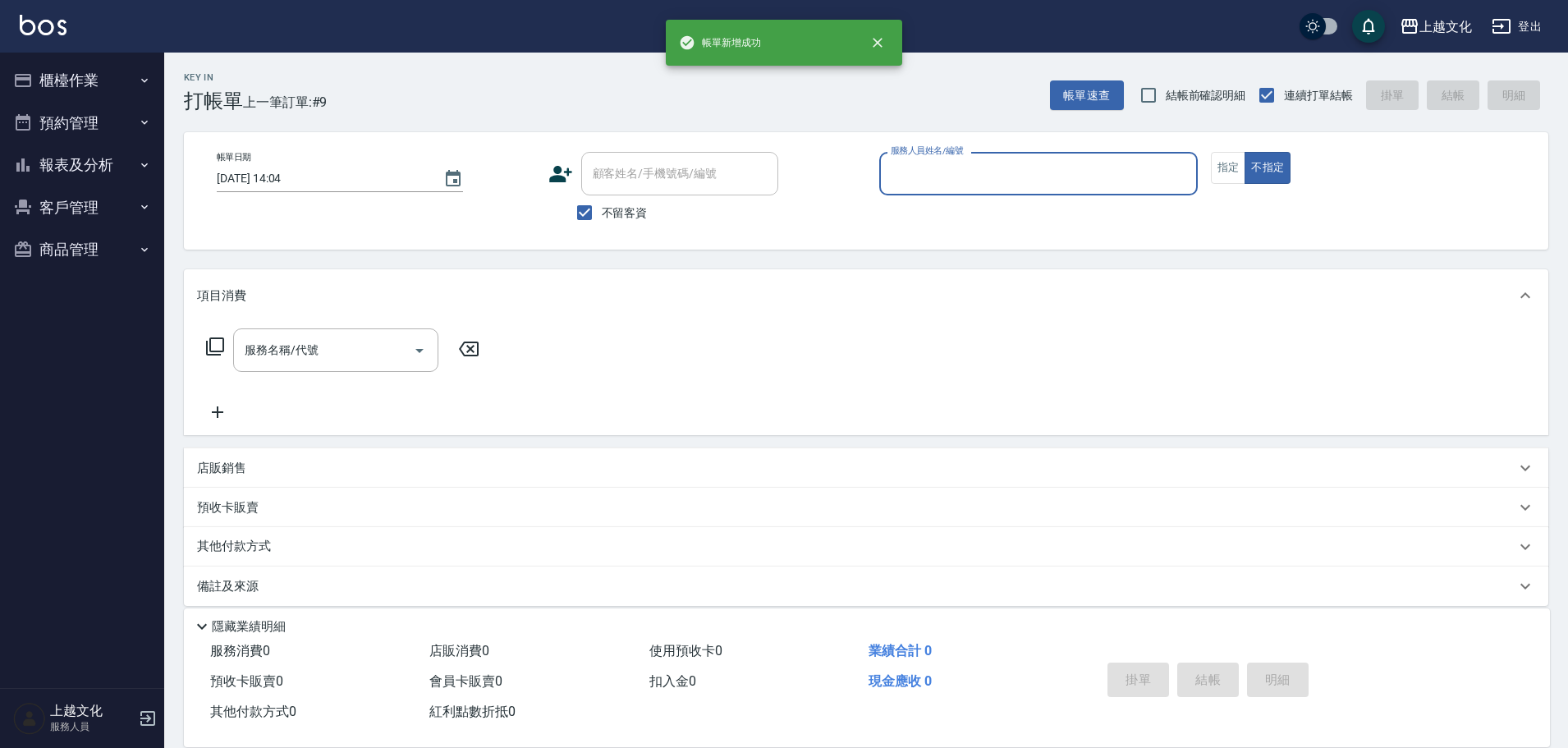
click at [79, 175] on button "報表及分析" at bounding box center [82, 165] width 151 height 43
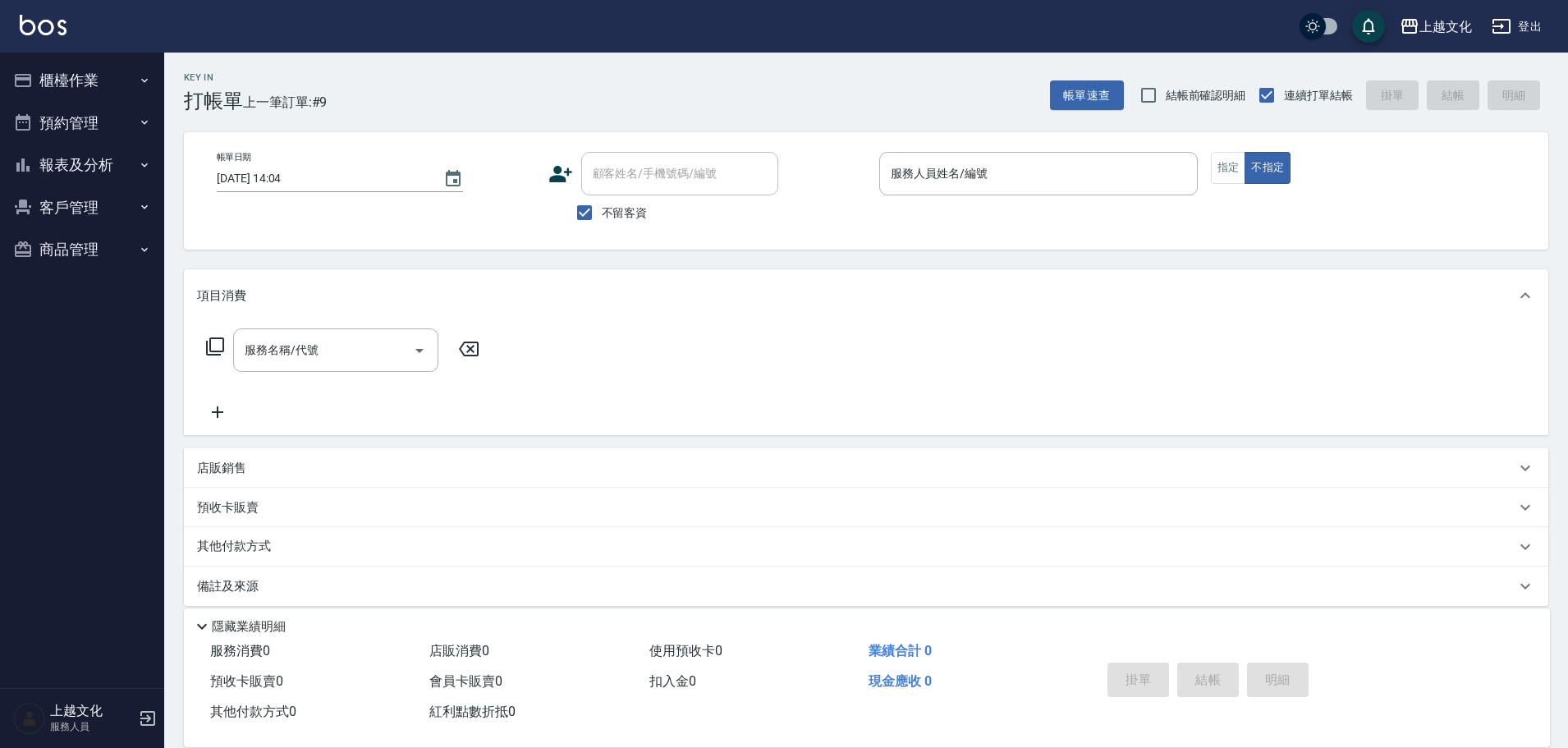
click at [62, 164] on button "報表及分析" at bounding box center [82, 165] width 151 height 43
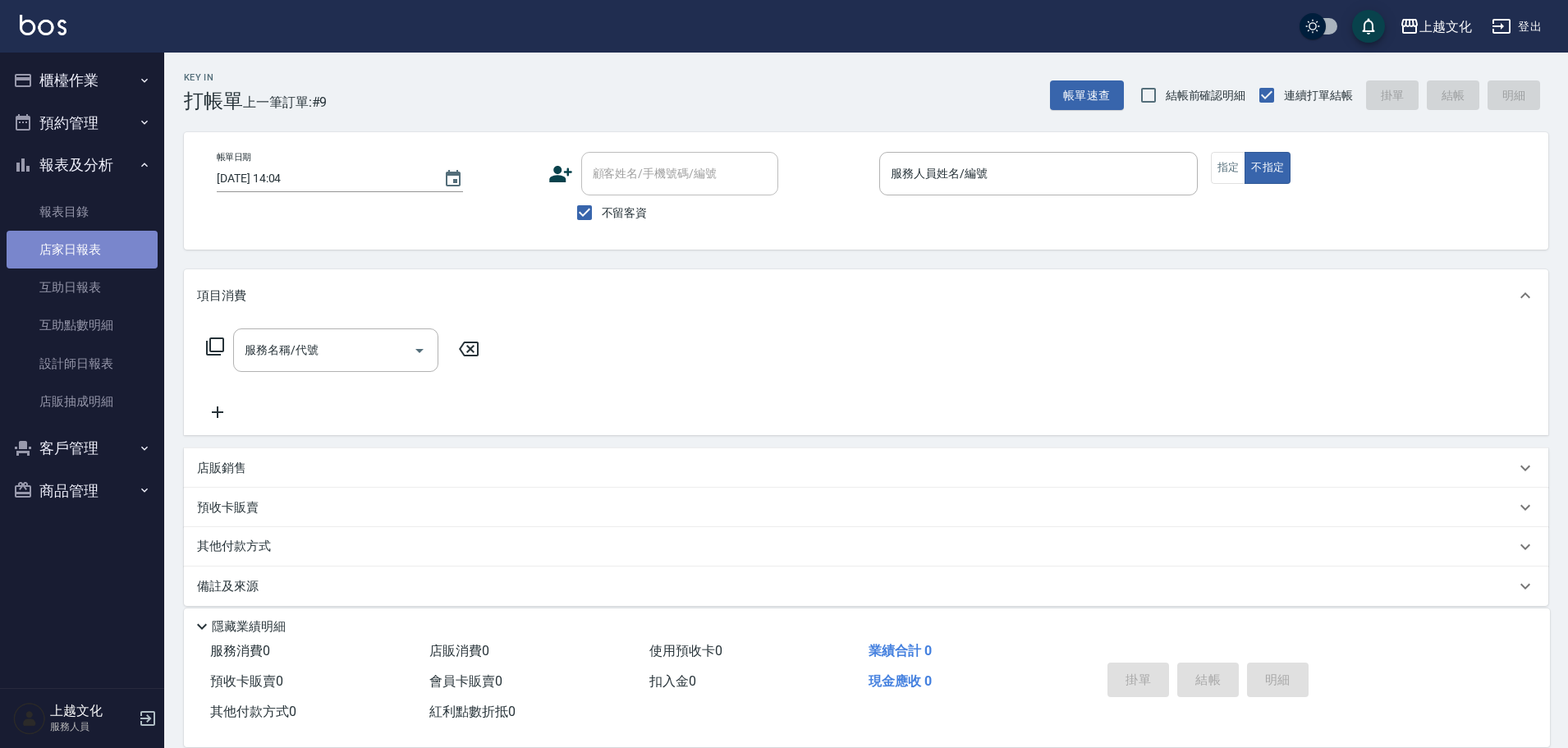
click at [68, 252] on link "店家日報表" at bounding box center [82, 249] width 151 height 38
click at [66, 252] on link "店家日報表" at bounding box center [82, 249] width 151 height 38
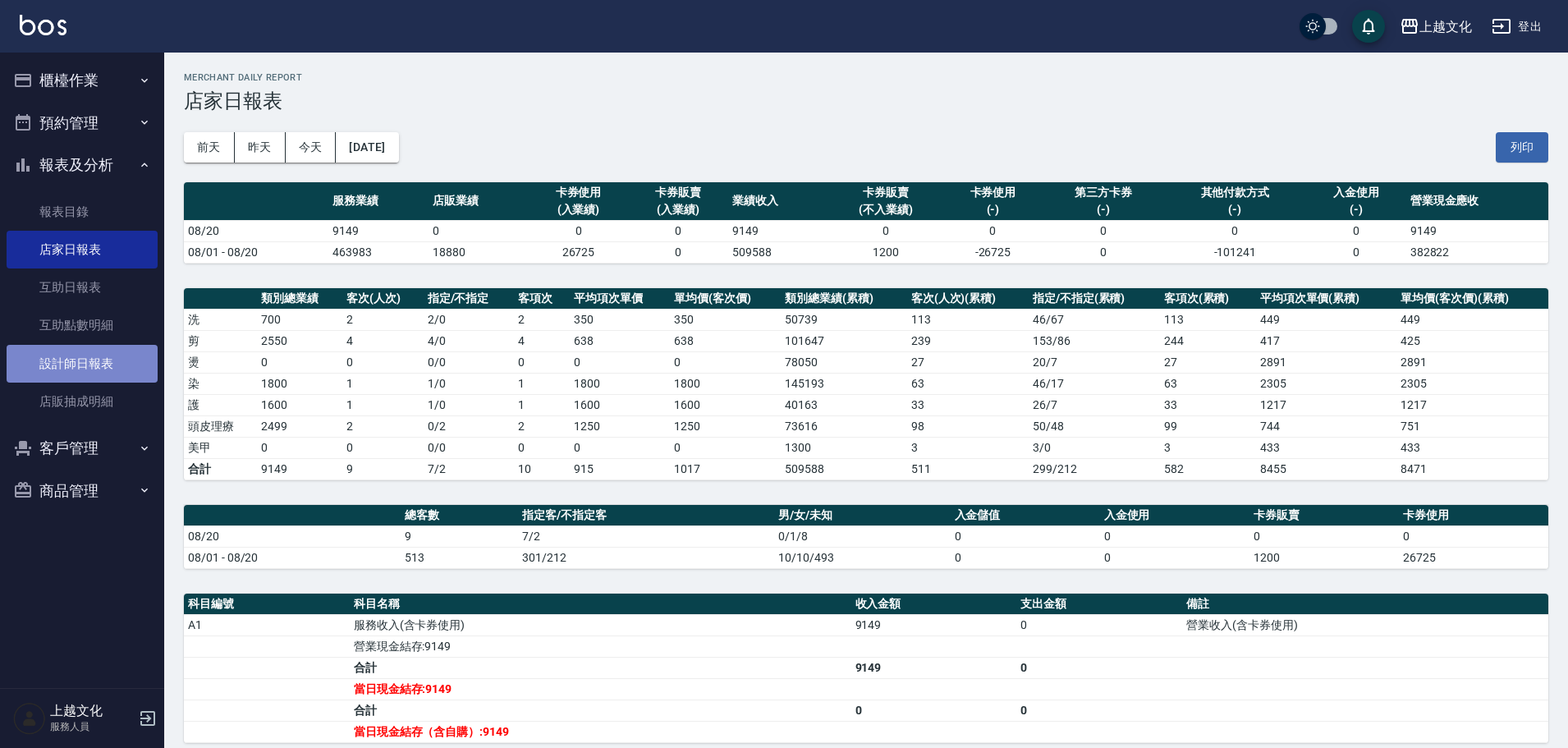
click at [85, 365] on link "設計師日報表" at bounding box center [82, 363] width 151 height 38
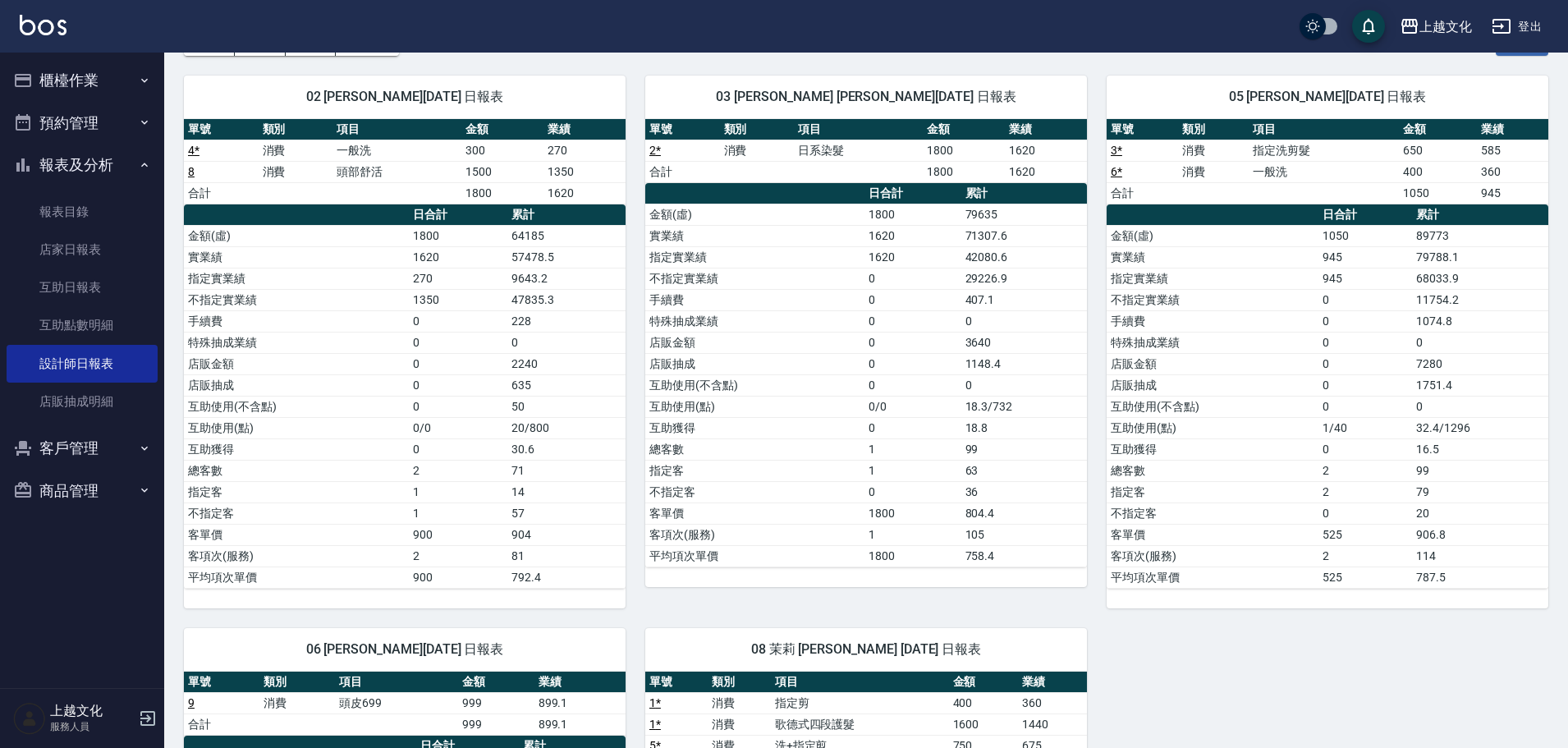
scroll to position [82, 0]
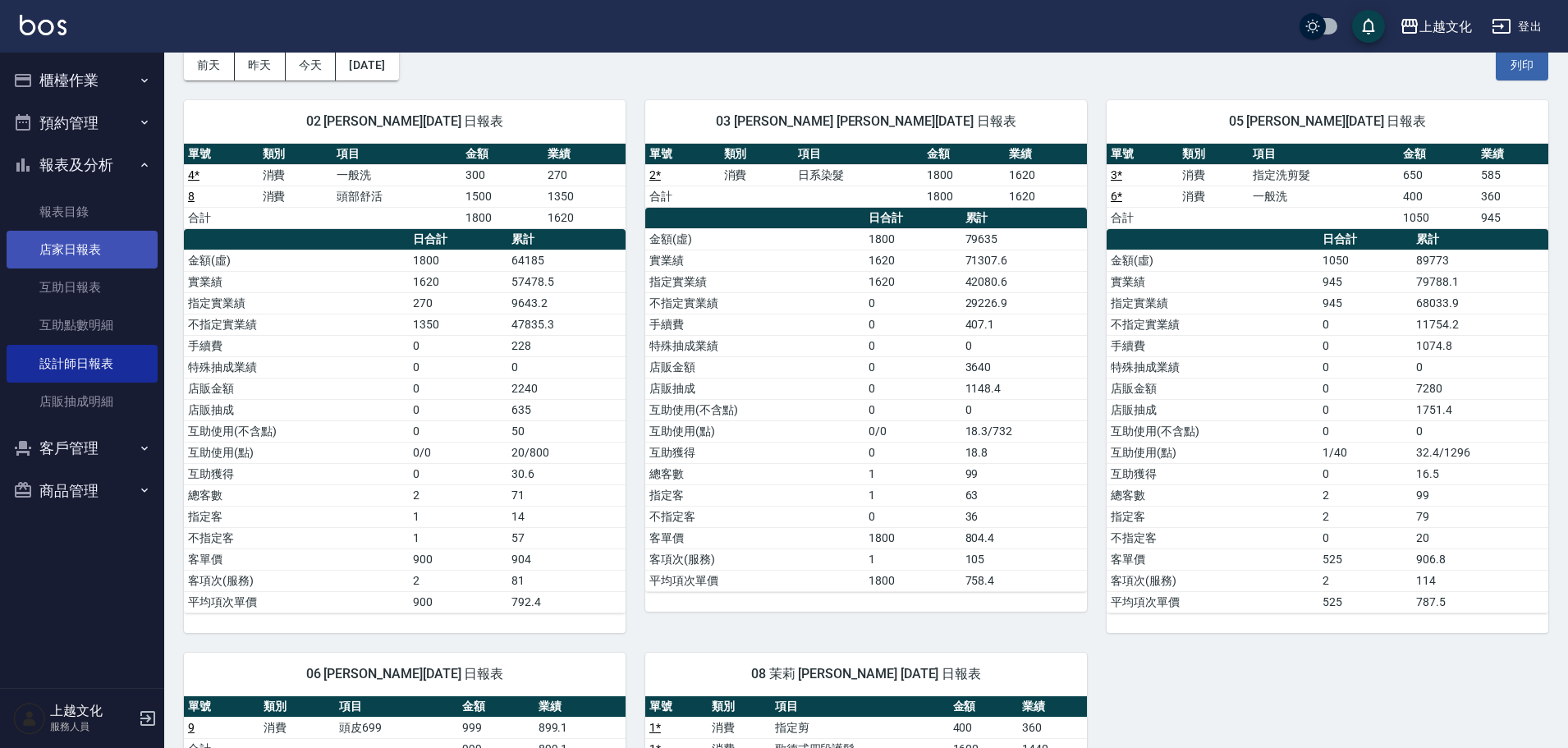
click at [57, 249] on link "店家日報表" at bounding box center [82, 249] width 151 height 38
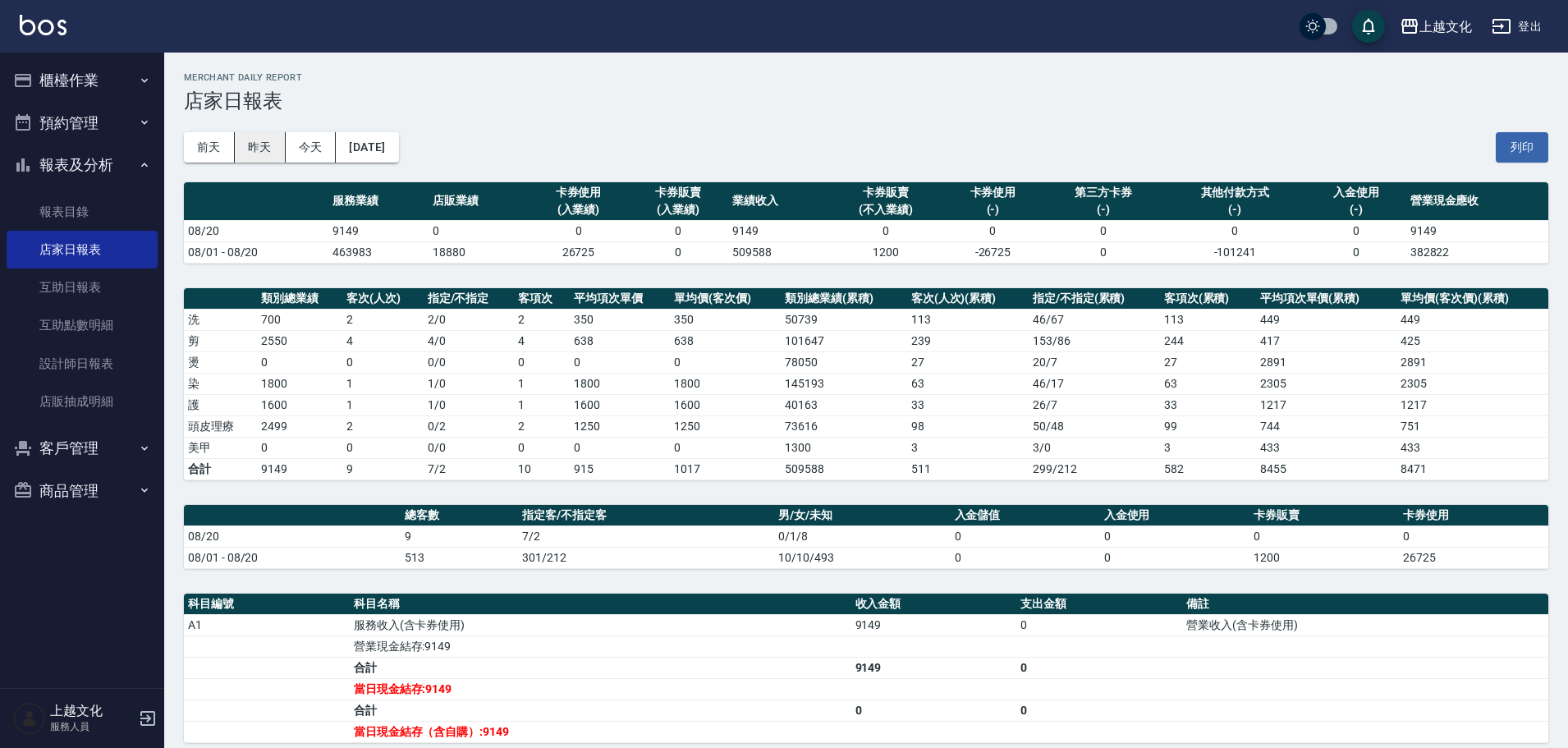
click at [247, 149] on button "昨天" at bounding box center [260, 148] width 51 height 30
